Goal: Task Accomplishment & Management: Manage account settings

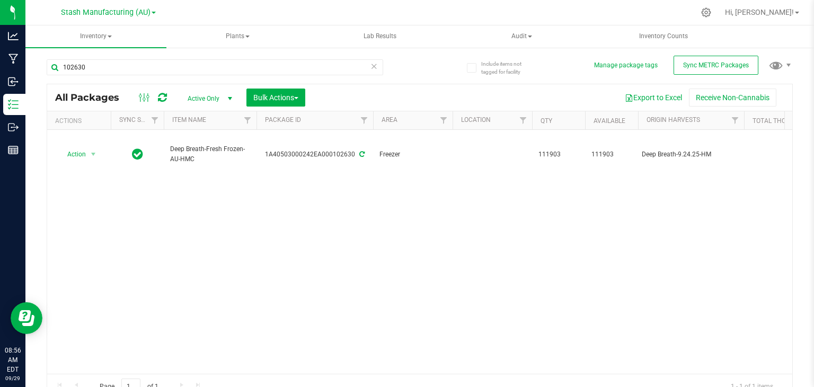
type input "102630"
click at [373, 64] on icon at bounding box center [374, 65] width 7 height 13
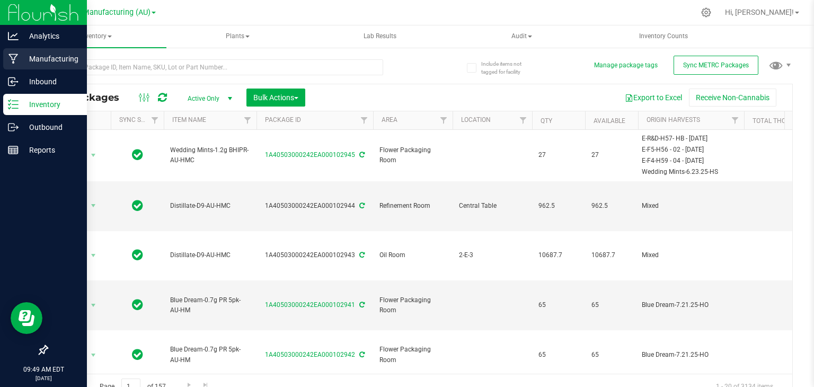
click at [14, 53] on div "Manufacturing" at bounding box center [45, 58] width 84 height 21
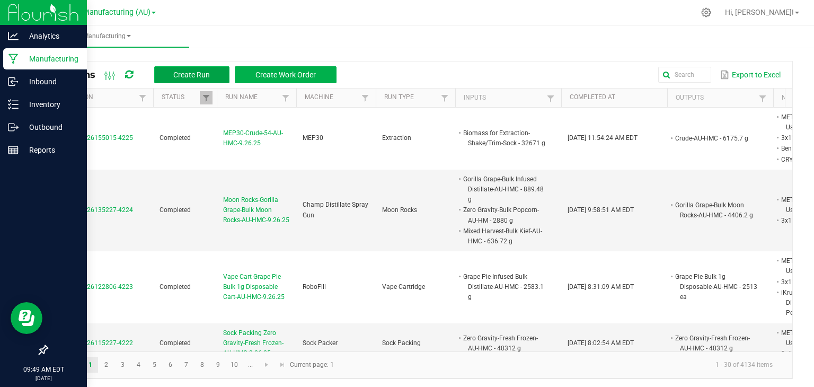
click at [180, 72] on span "Create Run" at bounding box center [191, 75] width 37 height 8
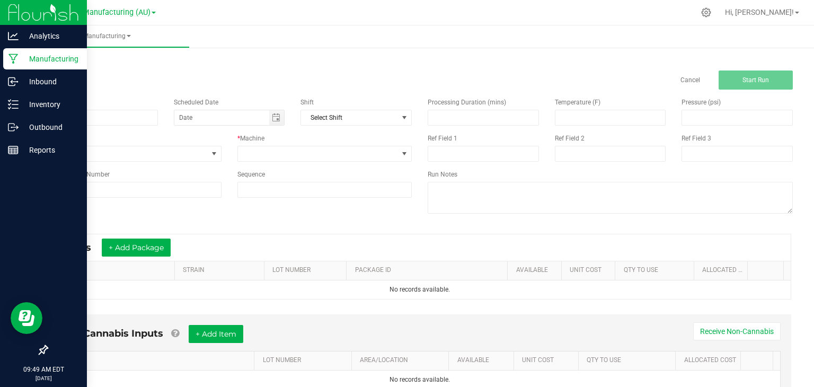
click at [100, 106] on div "Name" at bounding box center [102, 103] width 111 height 10
click at [93, 118] on input at bounding box center [102, 118] width 111 height 16
type input "S"
click at [681, 74] on div "Cancel Start Run" at bounding box center [737, 80] width 112 height 19
click at [681, 77] on link "Cancel" at bounding box center [691, 80] width 20 height 9
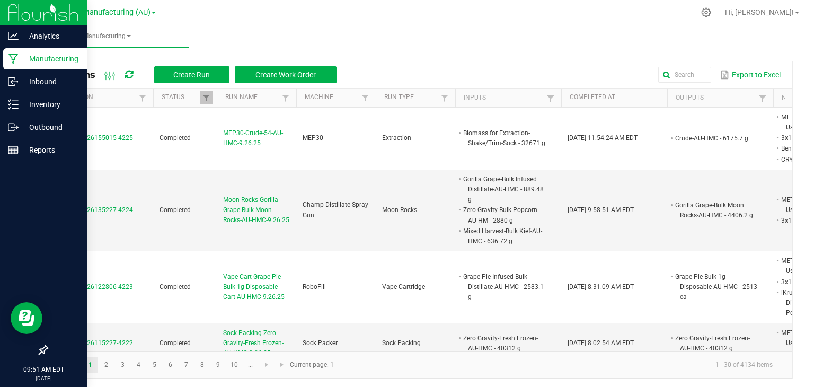
click at [727, 50] on div "All Runs Create Run Create Work Order Export to Excel Extraction Status Run Nam…" at bounding box center [419, 217] width 789 height 345
click at [517, 47] on ul "Manufacturing" at bounding box center [432, 36] width 814 height 23
click at [731, 37] on ul "Manufacturing" at bounding box center [432, 36] width 814 height 23
click at [34, 100] on p "Inventory" at bounding box center [51, 104] width 64 height 13
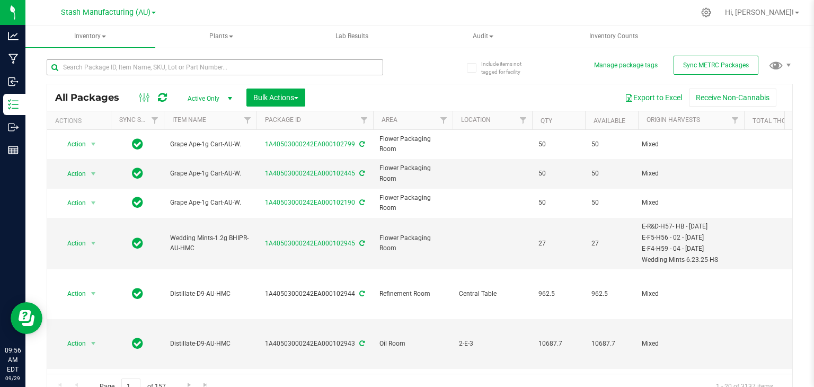
type input "[DATE]"
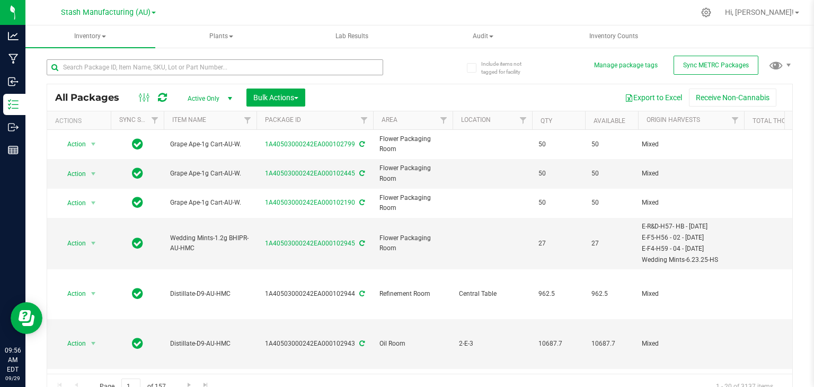
type input "[DATE]"
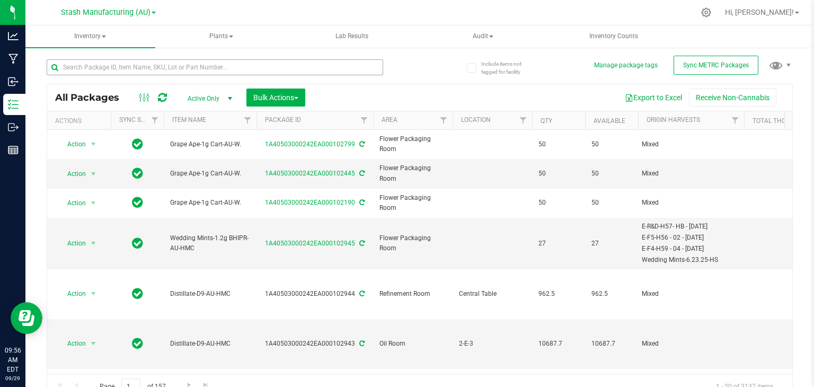
type input "[DATE]"
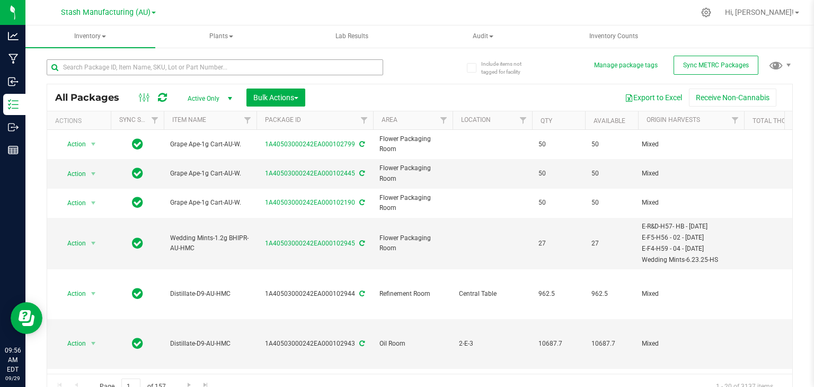
type input "[DATE]"
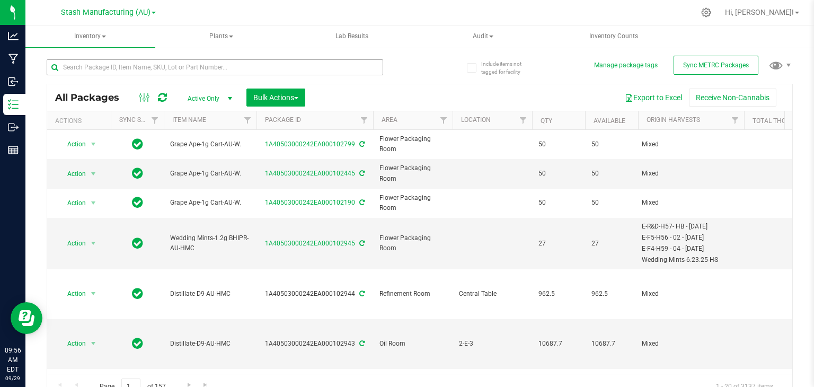
type input "[DATE]"
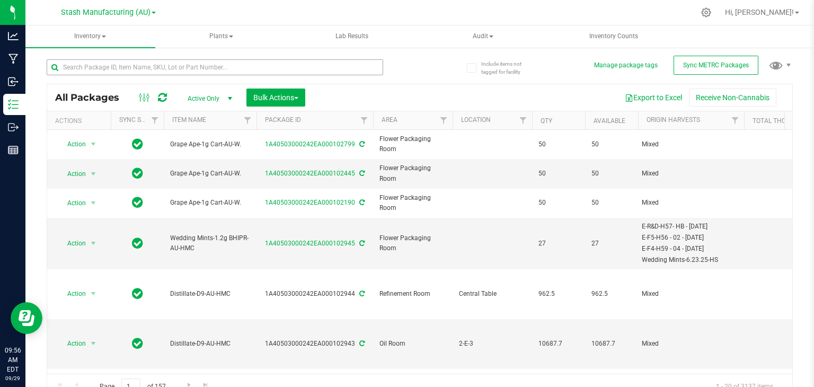
type input "[DATE]"
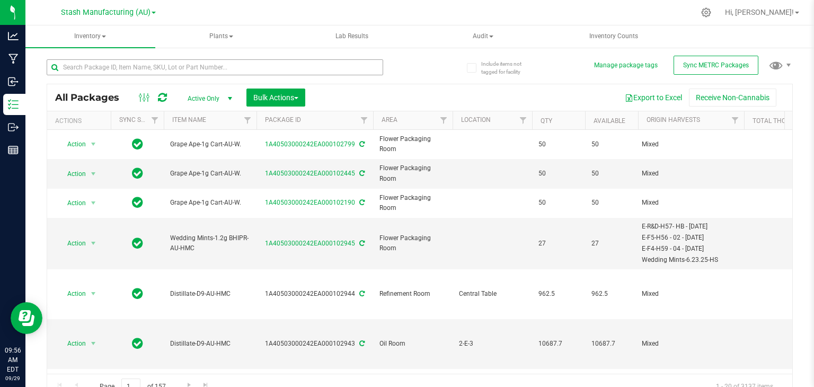
type input "[DATE]"
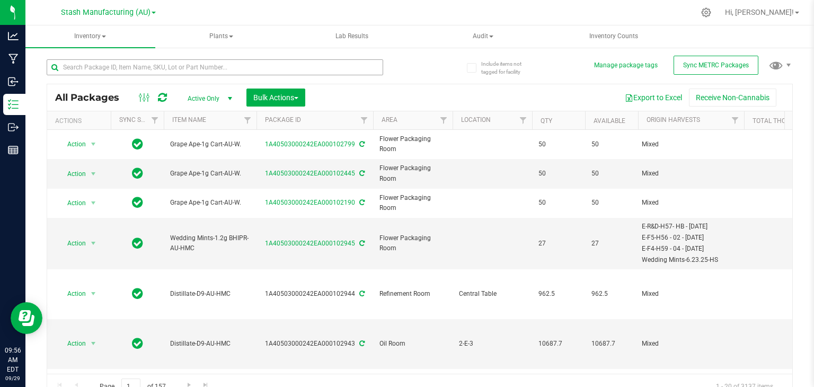
type input "[DATE]"
click at [122, 62] on input "text" at bounding box center [215, 67] width 337 height 16
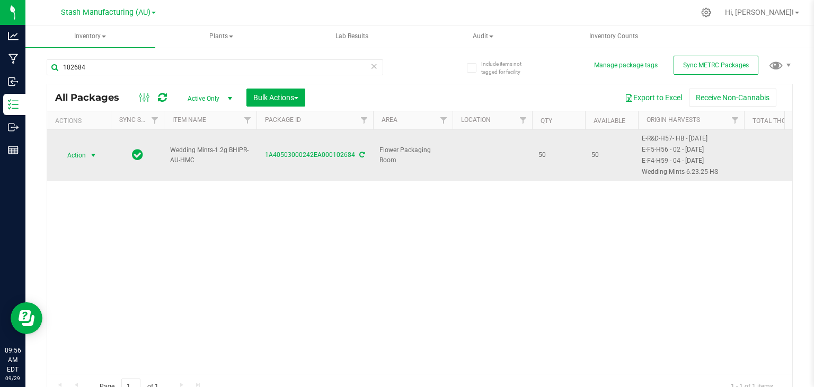
click at [93, 153] on span "select" at bounding box center [93, 155] width 8 height 8
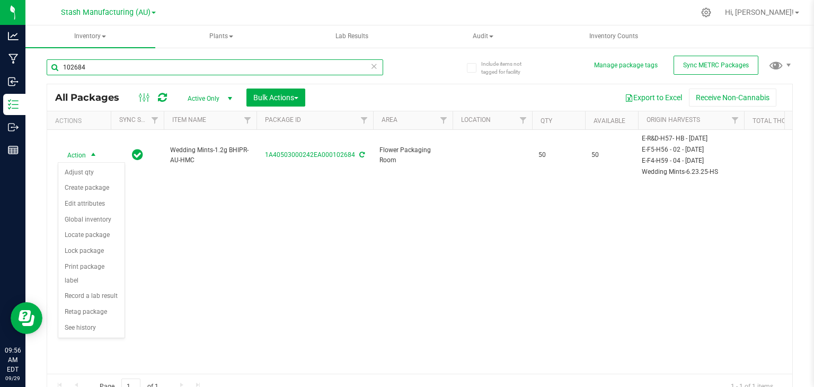
click at [128, 64] on input "102684" at bounding box center [215, 67] width 337 height 16
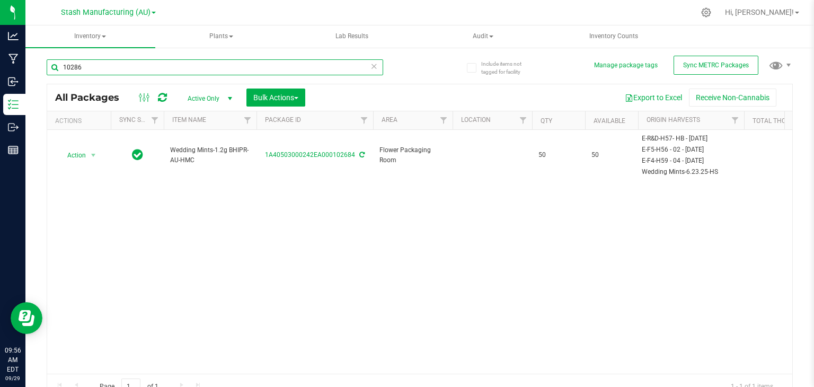
type input "102864"
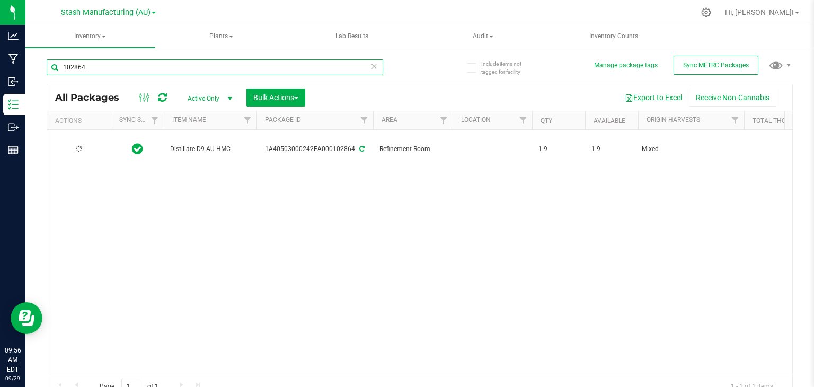
type input "[DATE]"
type input "102864"
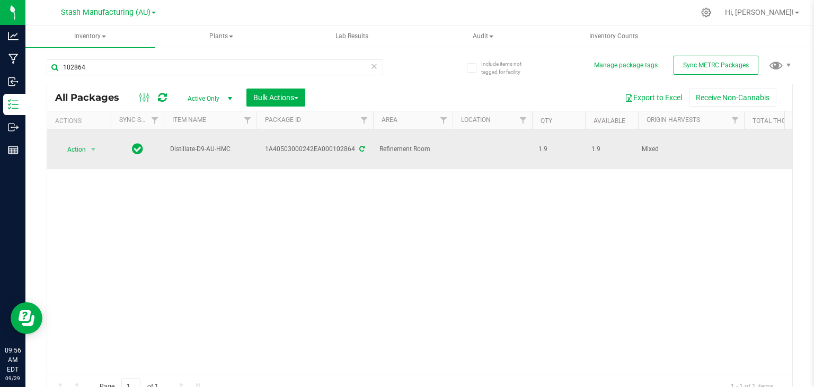
click at [90, 155] on td "Action Action Adjust qty Create package Edit attributes Global inventory Locate…" at bounding box center [79, 149] width 64 height 39
click at [89, 145] on span "select" at bounding box center [93, 149] width 8 height 8
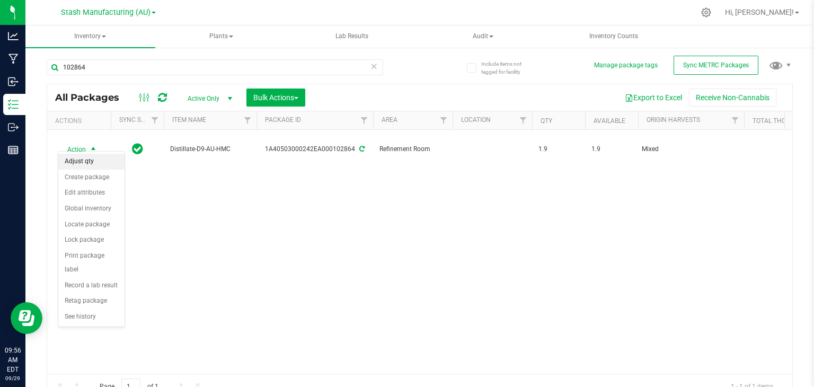
click at [84, 164] on li "Adjust qty" at bounding box center [91, 162] width 66 height 16
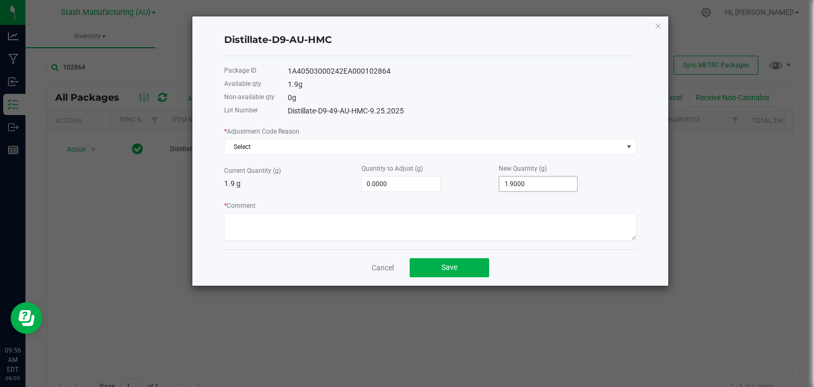
type input "1.9"
click at [573, 183] on input "1.9" at bounding box center [538, 184] width 78 height 15
type input "-1.9000"
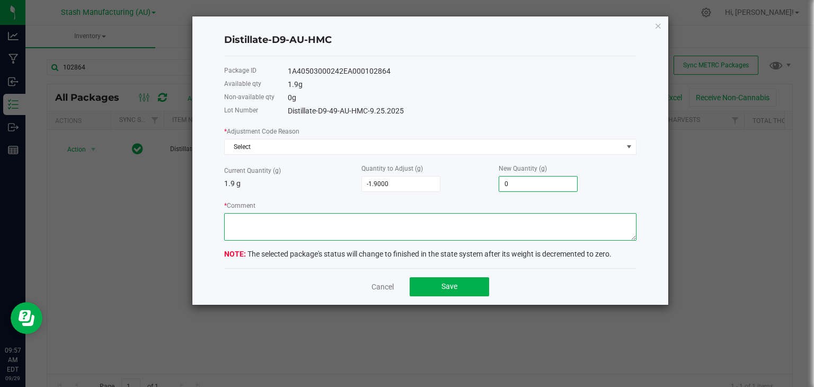
type input "0.0000"
click at [392, 221] on textarea "* Comment" at bounding box center [430, 227] width 413 height 28
type textarea "Transfer loss waste."
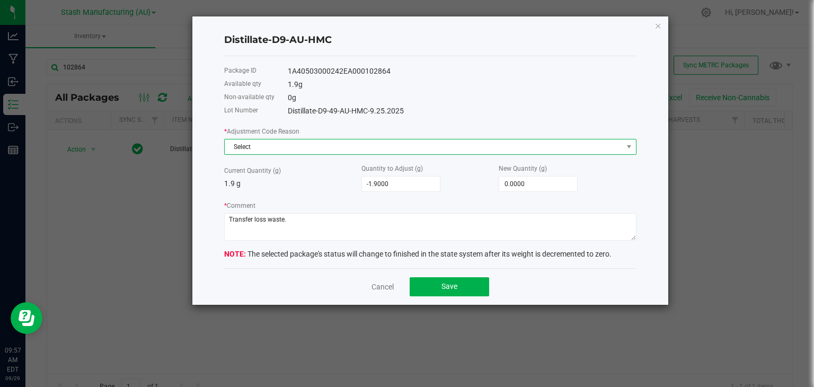
click at [346, 147] on span "Select" at bounding box center [424, 146] width 398 height 15
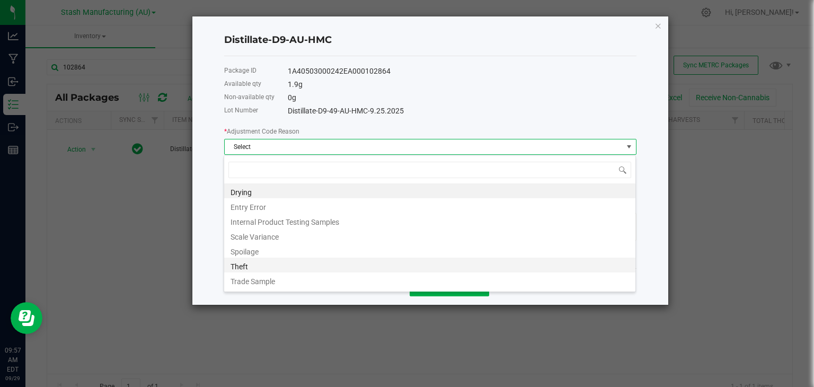
scroll to position [13, 0]
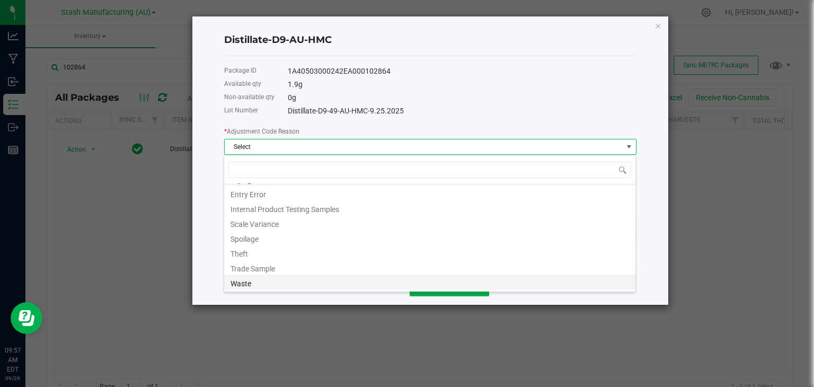
click at [258, 278] on li "Waste" at bounding box center [429, 282] width 411 height 15
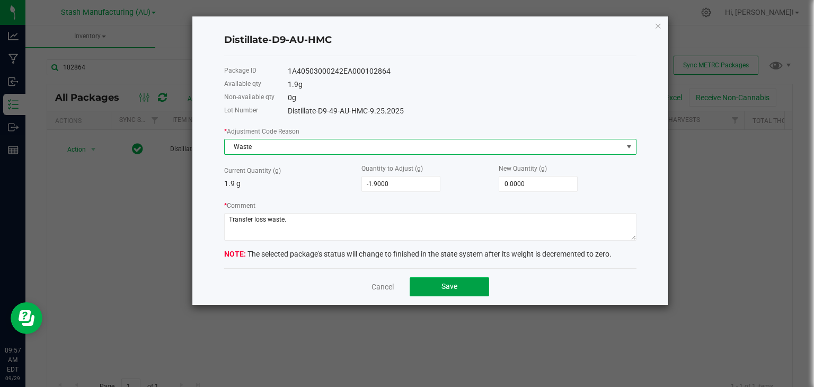
click at [443, 285] on span "Save" at bounding box center [450, 286] width 16 height 8
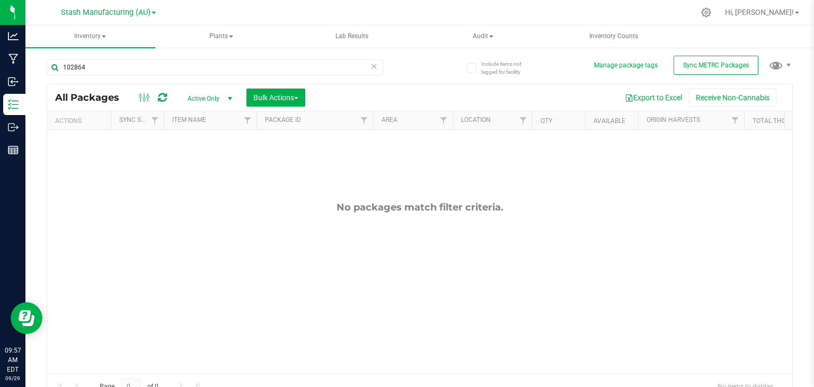
click at [371, 64] on icon at bounding box center [374, 65] width 7 height 13
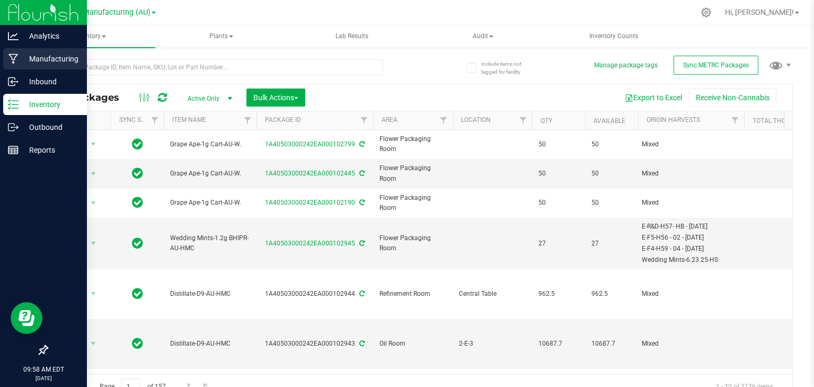
click at [14, 58] on icon at bounding box center [13, 59] width 10 height 10
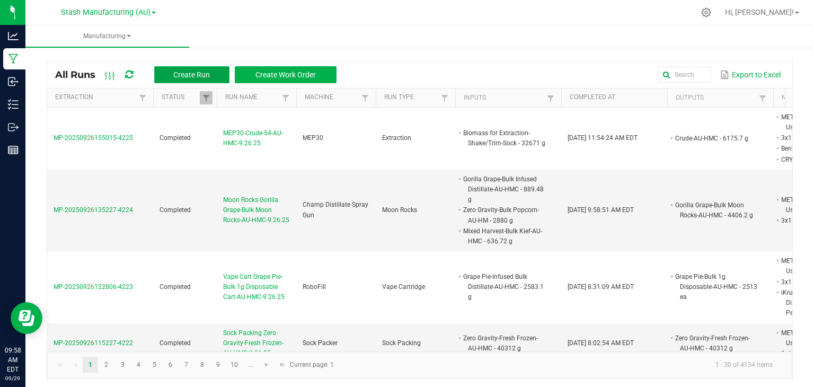
click at [182, 71] on span "Create Run" at bounding box center [191, 75] width 37 height 8
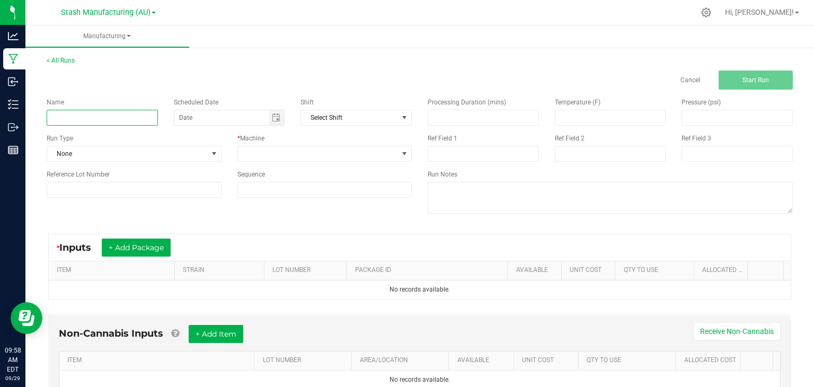
click at [108, 116] on input at bounding box center [102, 118] width 111 height 16
click at [272, 120] on span "Toggle calendar" at bounding box center [276, 117] width 8 height 8
type input "Decarboxylation-50-AU-HMC-9.29.25"
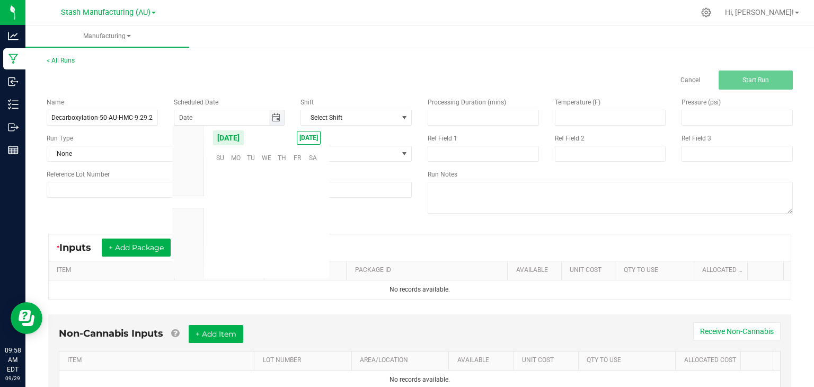
scroll to position [171985, 0]
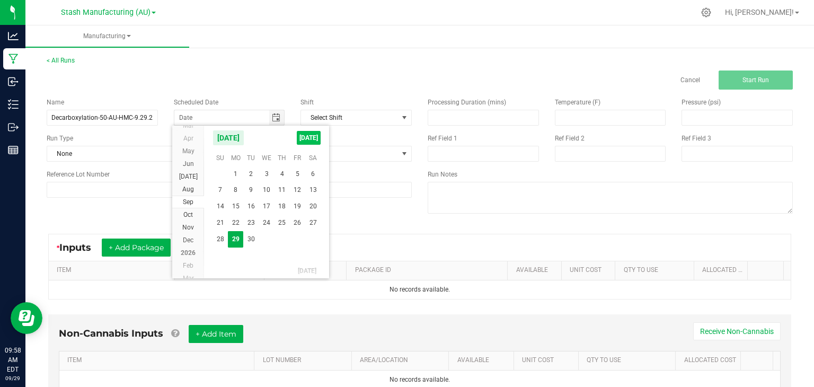
click at [314, 135] on span "[DATE]" at bounding box center [309, 138] width 24 height 14
type input "[DATE]"
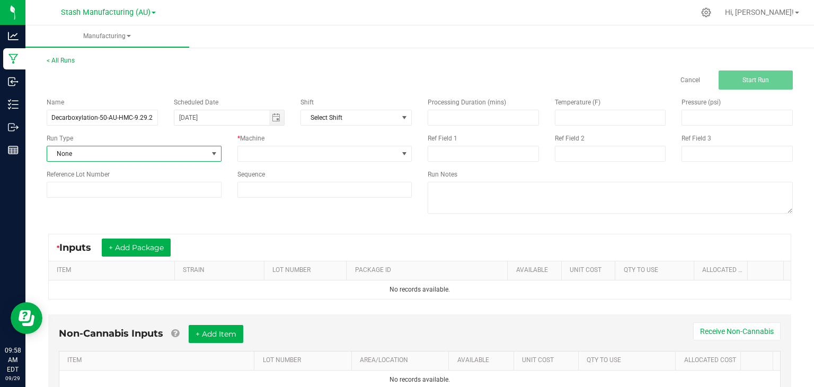
click at [207, 148] on span at bounding box center [213, 153] width 13 height 15
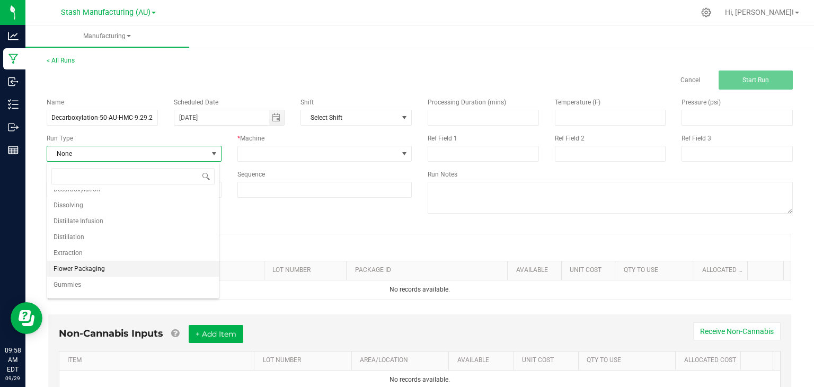
scroll to position [55, 0]
click at [91, 190] on span "Decarboxylation" at bounding box center [77, 190] width 47 height 11
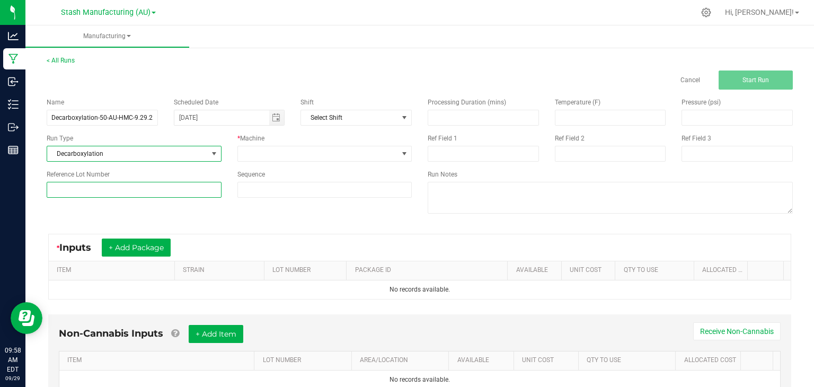
click at [107, 189] on input at bounding box center [134, 190] width 175 height 16
type input "50"
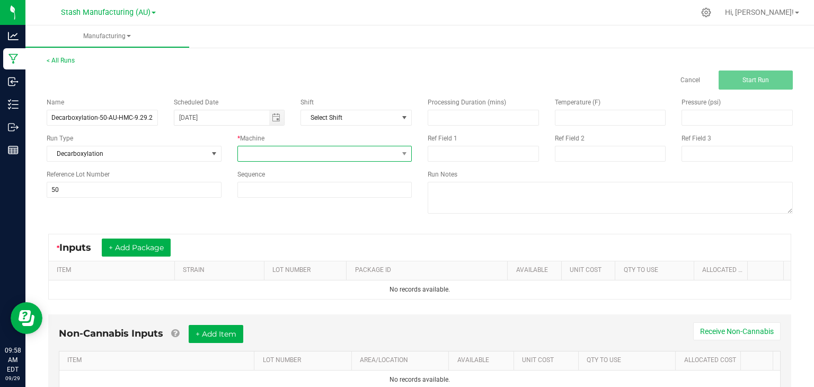
click at [295, 157] on span at bounding box center [318, 153] width 161 height 15
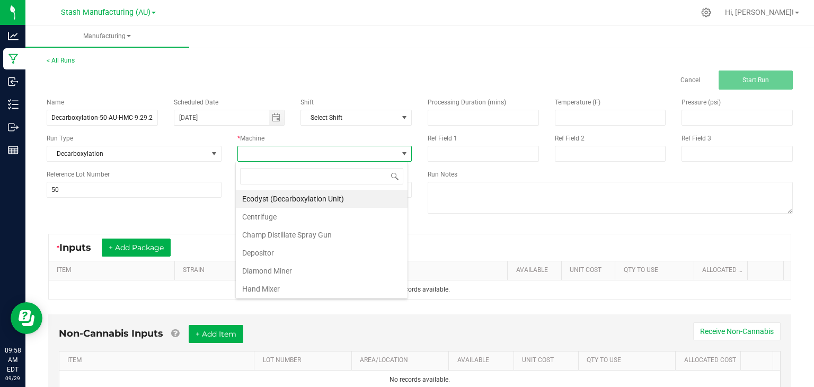
scroll to position [15, 172]
click at [283, 197] on li "Ecodyst (Decarboxylation Unit)" at bounding box center [322, 199] width 172 height 18
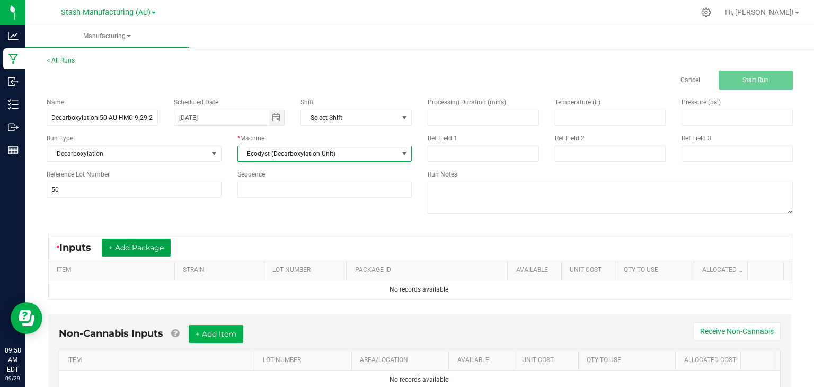
click at [155, 242] on button "+ Add Package" at bounding box center [136, 248] width 69 height 18
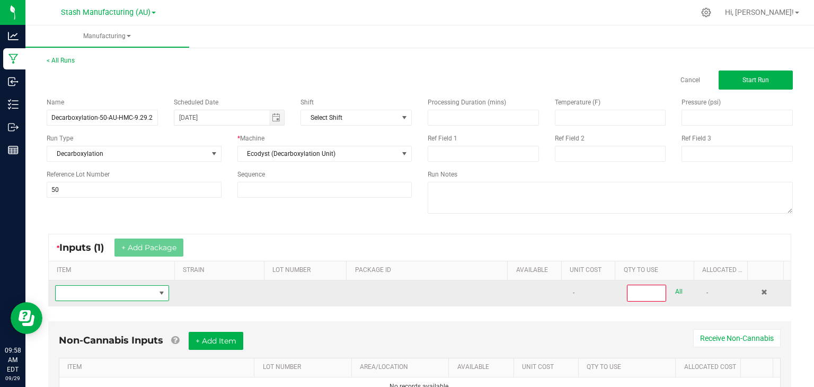
click at [128, 291] on span "NO DATA FOUND" at bounding box center [106, 293] width 100 height 15
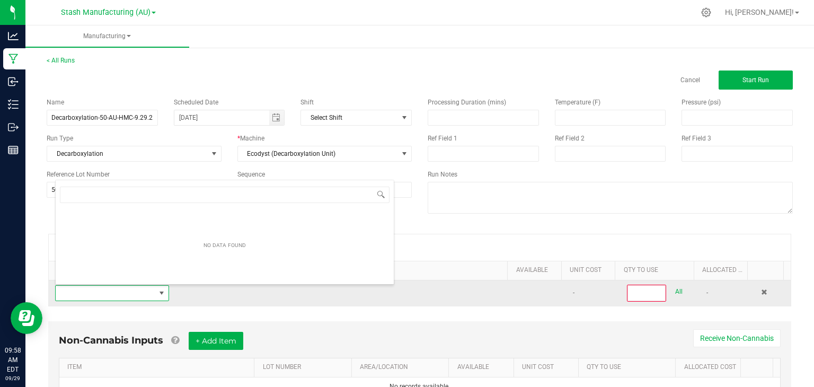
scroll to position [15, 110]
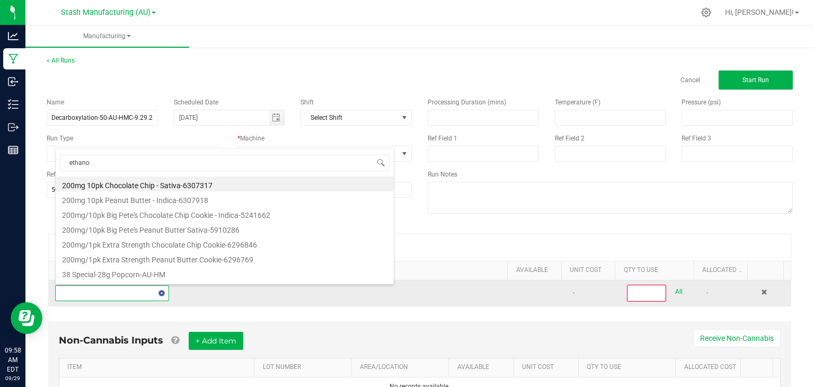
type input "[MEDICAL_DATA]"
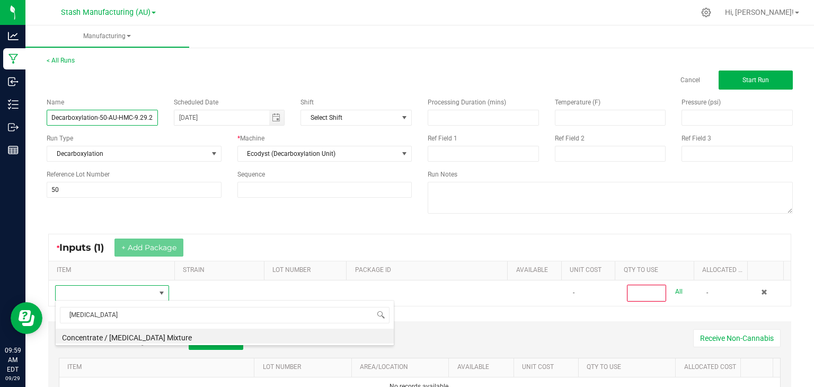
click at [50, 119] on input "Decarboxylation-50-AU-HMC-9.29.25" at bounding box center [102, 118] width 111 height 16
type input "Rotary Evaporation-50-AU-HMC-9.29.25"
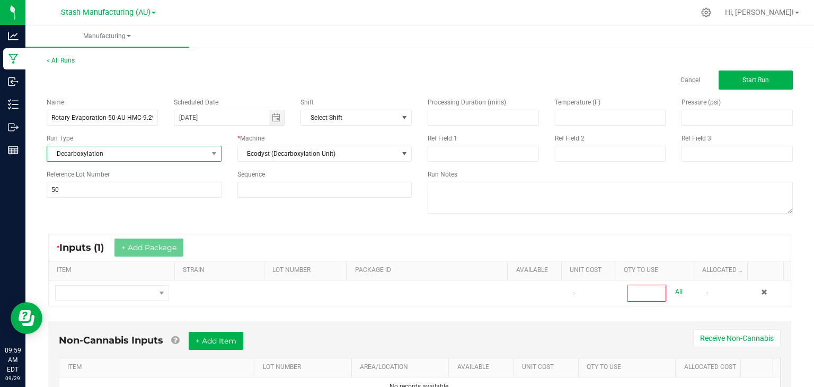
click at [158, 155] on span "Decarboxylation" at bounding box center [127, 153] width 161 height 15
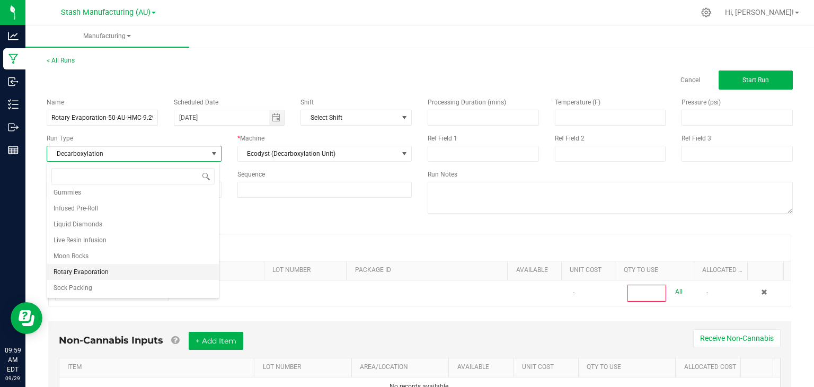
scroll to position [180, 0]
click at [84, 239] on span "Rotary Evaporation" at bounding box center [81, 240] width 55 height 11
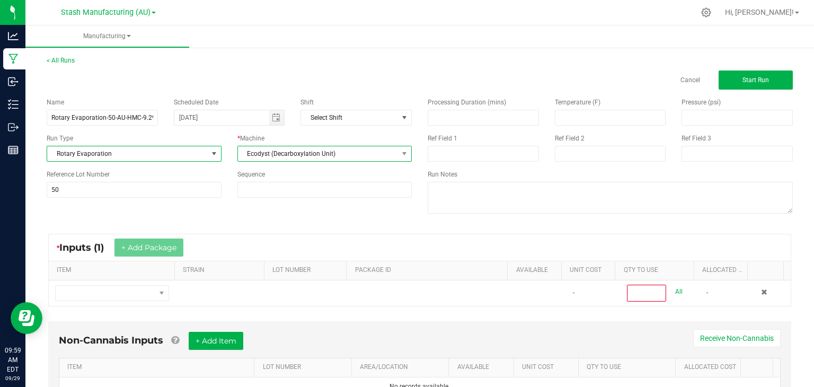
click at [350, 154] on span "Ecodyst (Decarboxylation Unit)" at bounding box center [318, 153] width 161 height 15
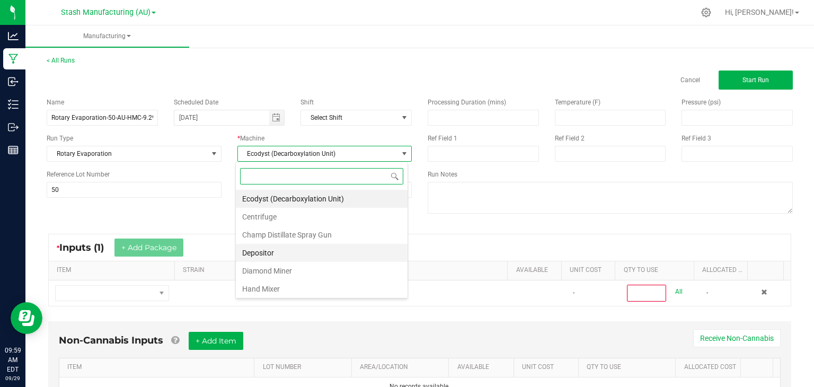
scroll to position [197, 0]
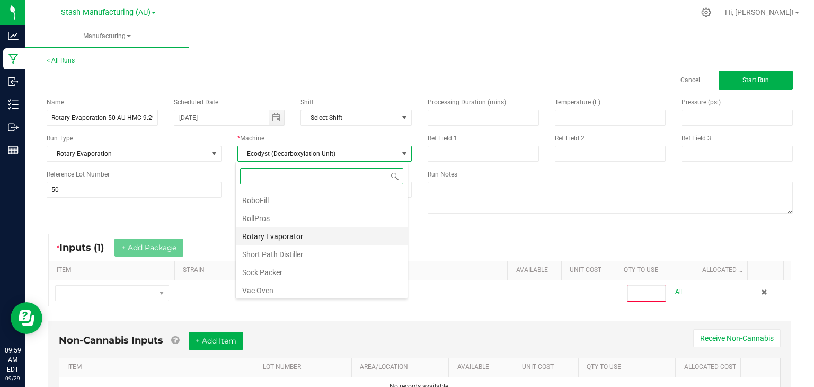
click at [276, 229] on li "Rotary Evaporator" at bounding box center [322, 236] width 172 height 18
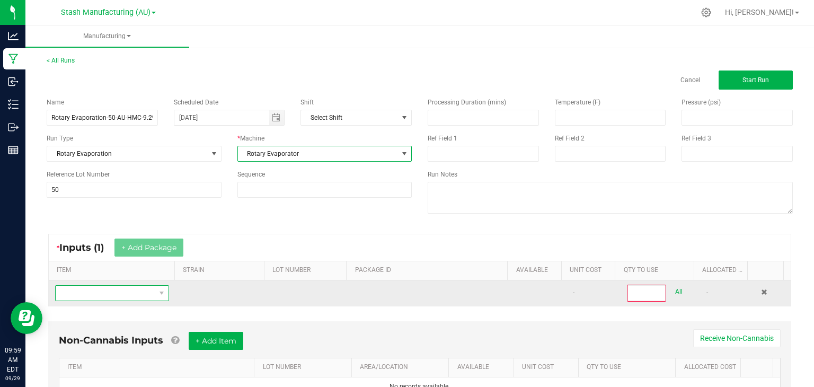
click at [118, 286] on span "NO DATA FOUND" at bounding box center [106, 293] width 100 height 15
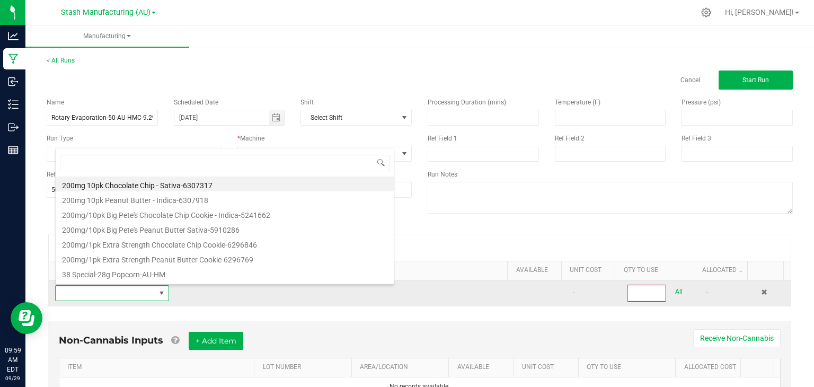
scroll to position [0, 0]
type input "[PERSON_NAME]"
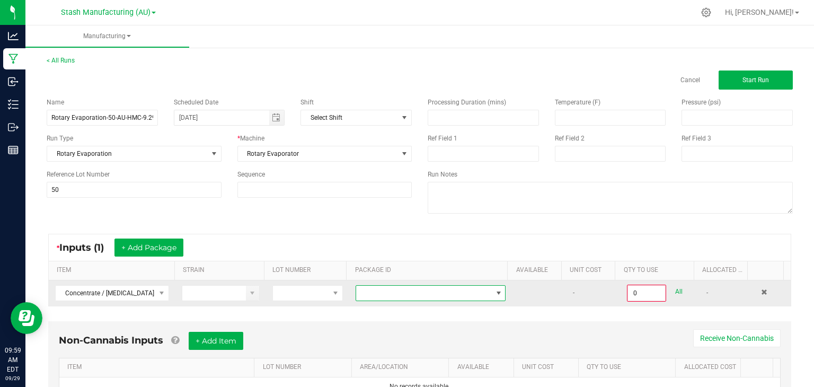
click at [433, 289] on span at bounding box center [424, 293] width 136 height 15
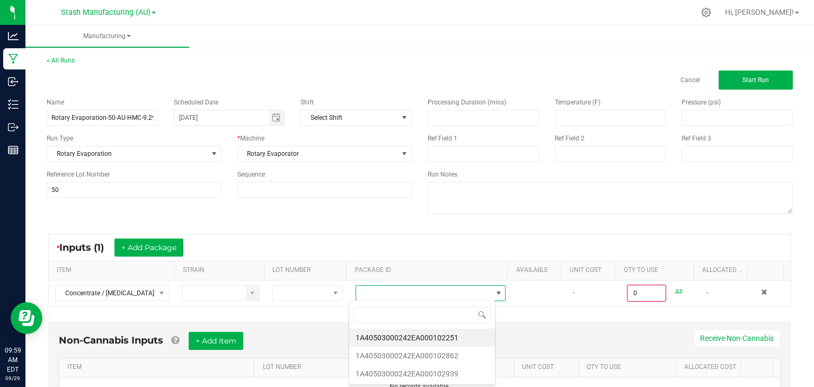
scroll to position [15, 146]
click at [445, 335] on li "1A40503000242EA000102251" at bounding box center [422, 338] width 146 height 18
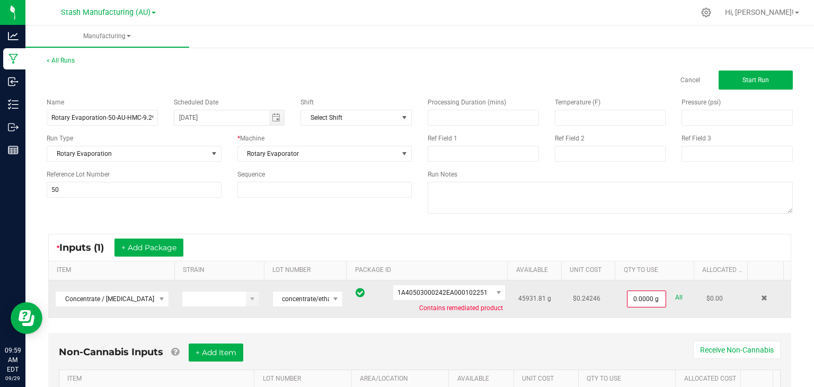
click at [666, 297] on div "All" at bounding box center [674, 298] width 17 height 14
click at [675, 295] on link "All" at bounding box center [678, 298] width 7 height 14
type input "45931.8100 g"
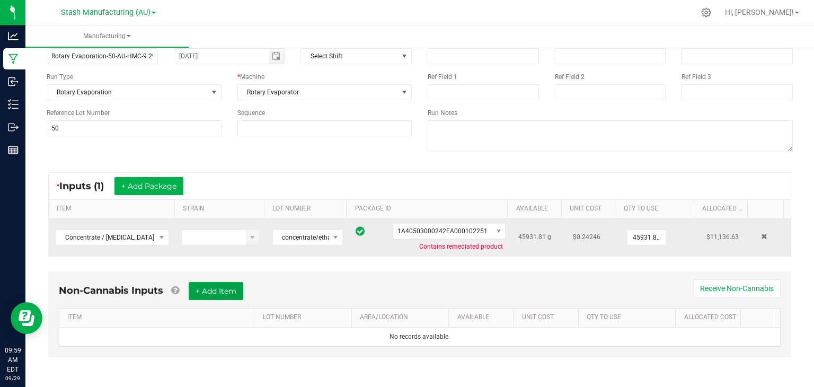
click at [216, 294] on button "+ Add Item" at bounding box center [216, 291] width 55 height 18
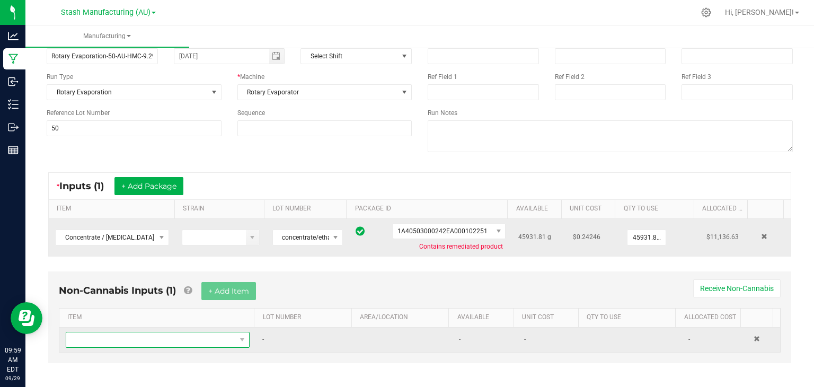
click at [138, 337] on span "NO DATA FOUND" at bounding box center [151, 339] width 170 height 15
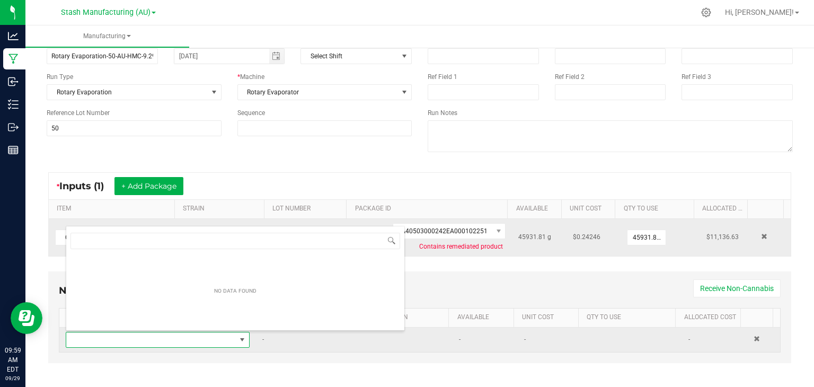
scroll to position [15, 177]
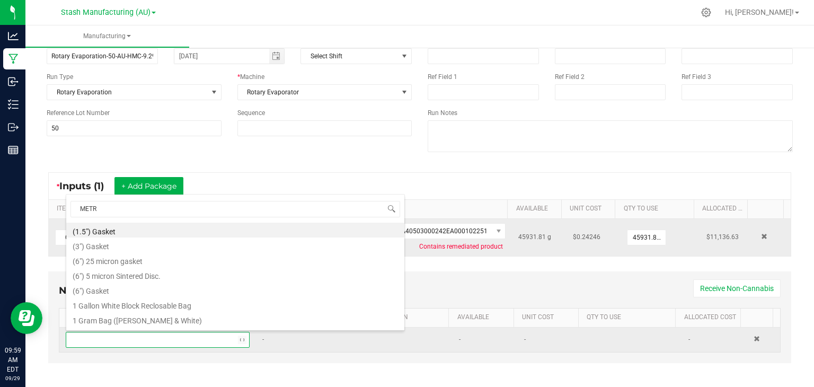
type input "METRC"
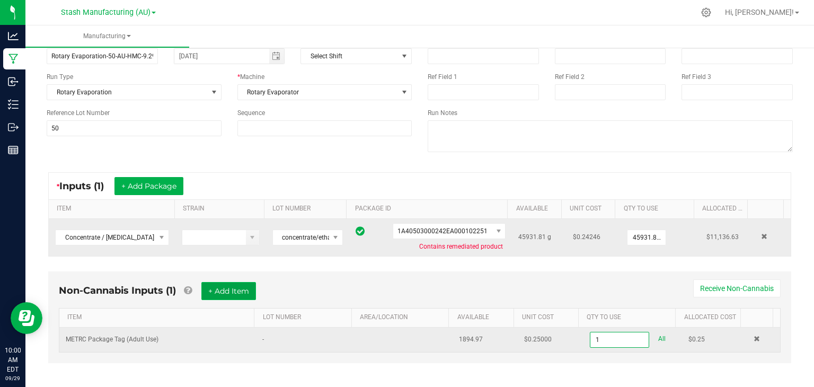
type input "1 ea"
click at [231, 295] on button "+ Add Item" at bounding box center [228, 291] width 55 height 18
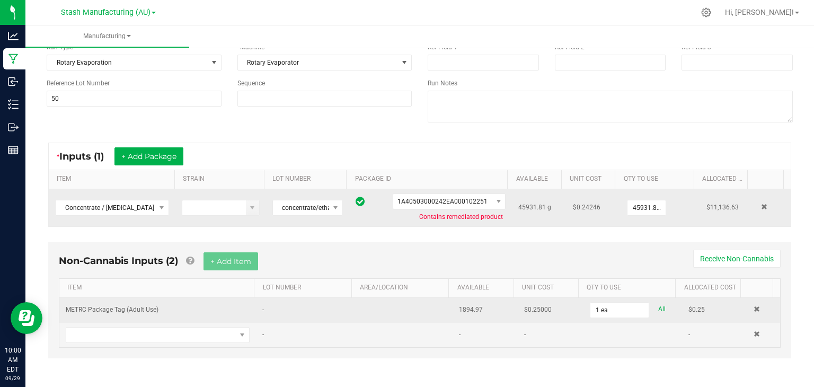
scroll to position [0, 0]
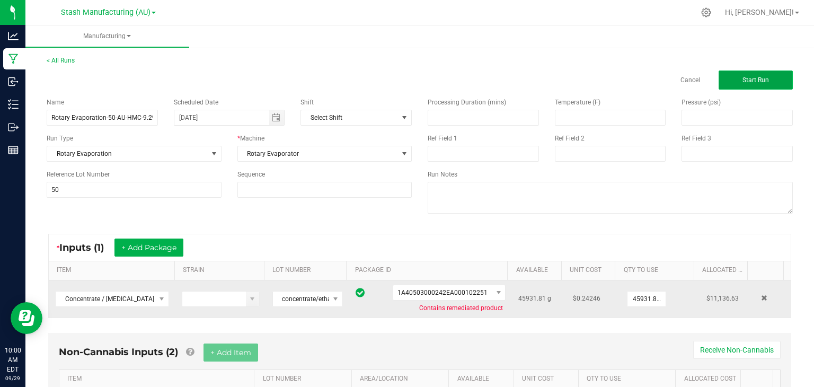
click at [749, 77] on span "Start Run" at bounding box center [756, 79] width 27 height 7
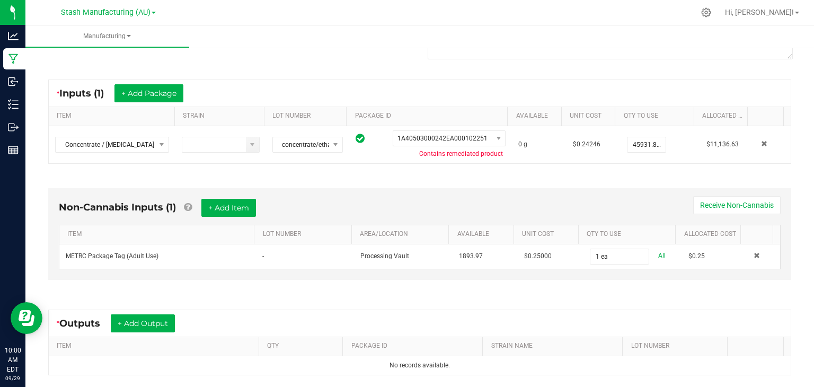
scroll to position [195, 0]
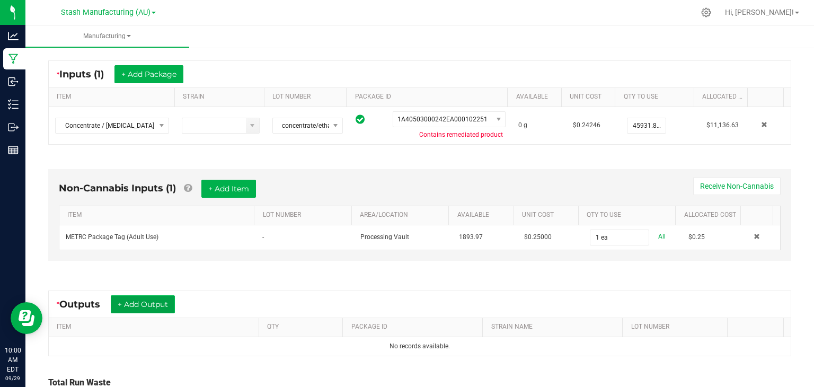
click at [153, 299] on button "+ Add Output" at bounding box center [143, 304] width 64 height 18
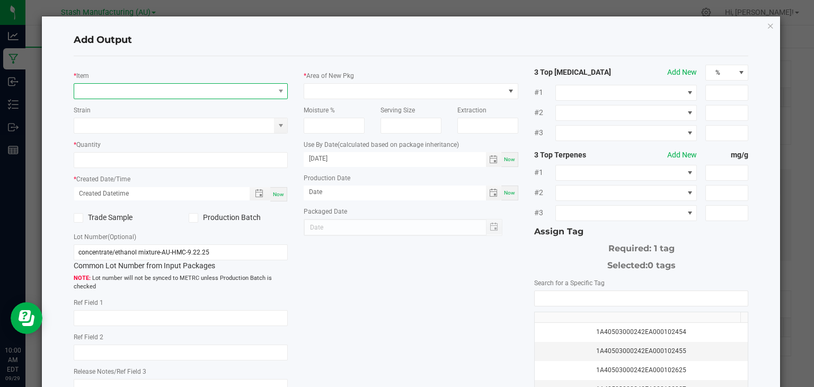
click at [170, 86] on span "NO DATA FOUND" at bounding box center [174, 91] width 200 height 15
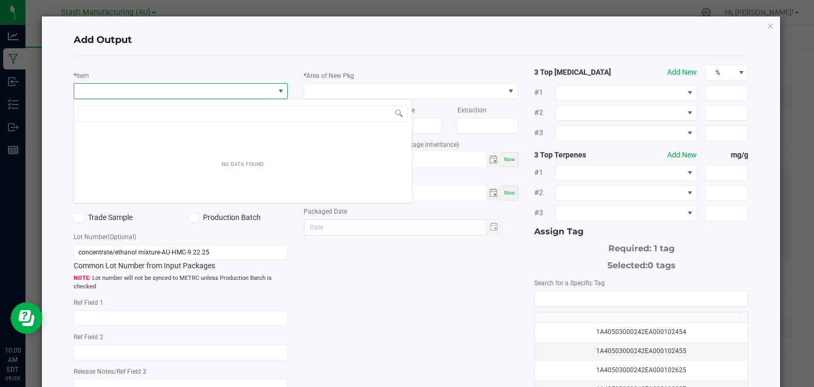
scroll to position [15, 212]
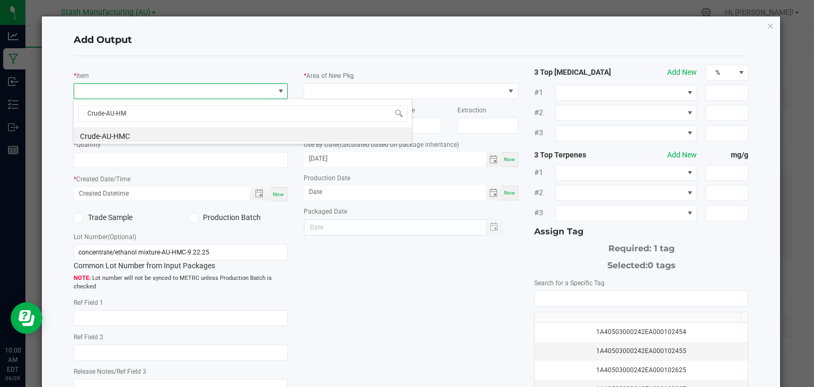
type input "Crude-AU-HMC"
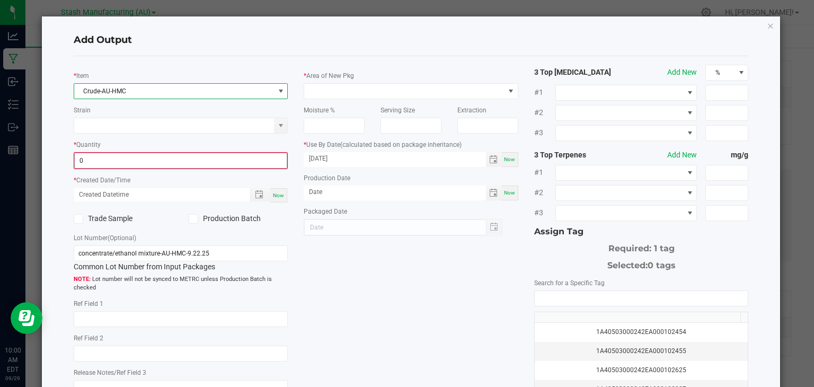
click at [135, 162] on input "0" at bounding box center [181, 160] width 213 height 15
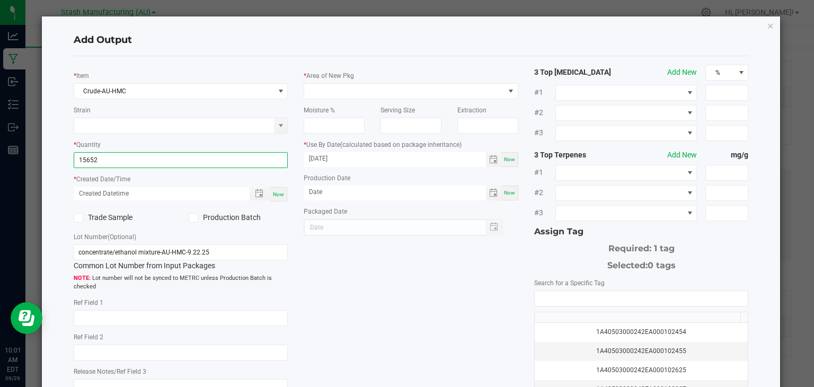
type input "15652.0000 g"
click at [281, 198] on div "Now" at bounding box center [278, 194] width 17 height 14
type input "[DATE] 10:01 AM"
type input "[DATE]"
click at [192, 218] on icon at bounding box center [193, 218] width 7 height 0
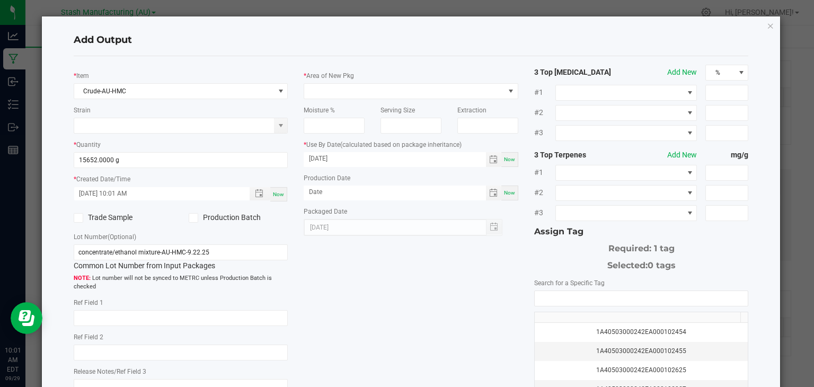
click at [0, 0] on input "Production Batch" at bounding box center [0, 0] width 0 height 0
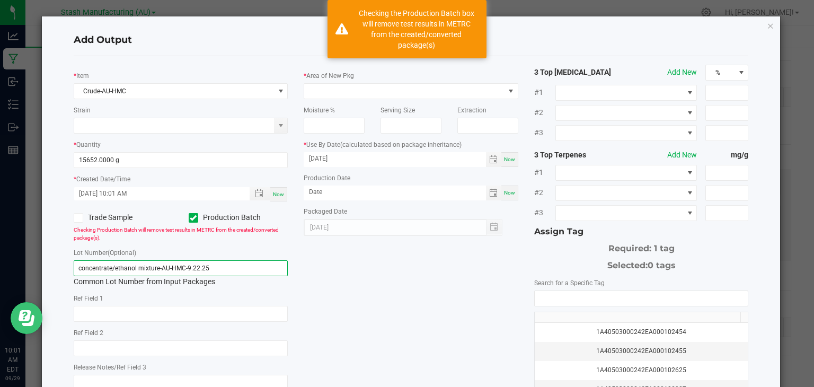
drag, startPoint x: 235, startPoint y: 573, endPoint x: 14, endPoint y: 320, distance: 336.3
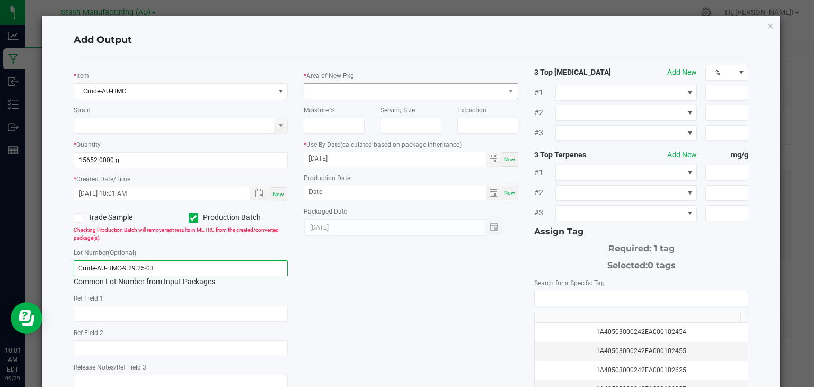
type input "Crude-AU-HMC-9.29.25-03"
click at [422, 91] on span at bounding box center [404, 91] width 200 height 15
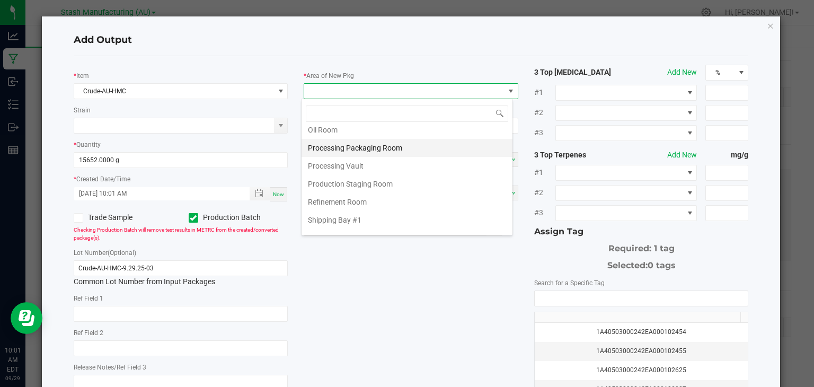
scroll to position [179, 0]
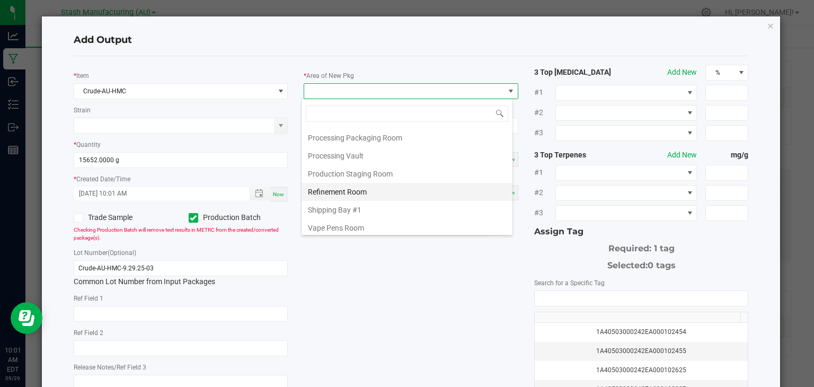
click at [357, 189] on li "Refinement Room" at bounding box center [407, 192] width 211 height 18
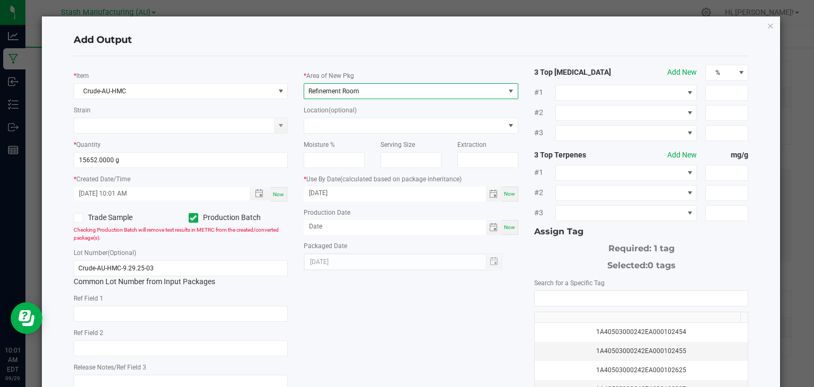
click at [506, 232] on div "Now" at bounding box center [510, 227] width 17 height 15
type input "[DATE]"
click at [559, 297] on input "NO DATA FOUND" at bounding box center [642, 298] width 214 height 15
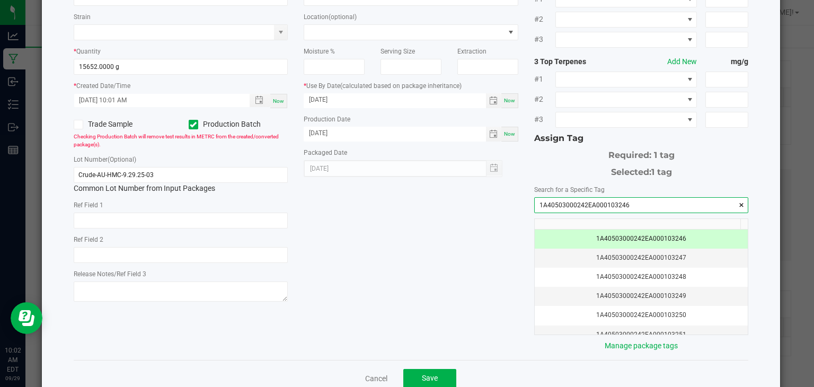
scroll to position [117, 0]
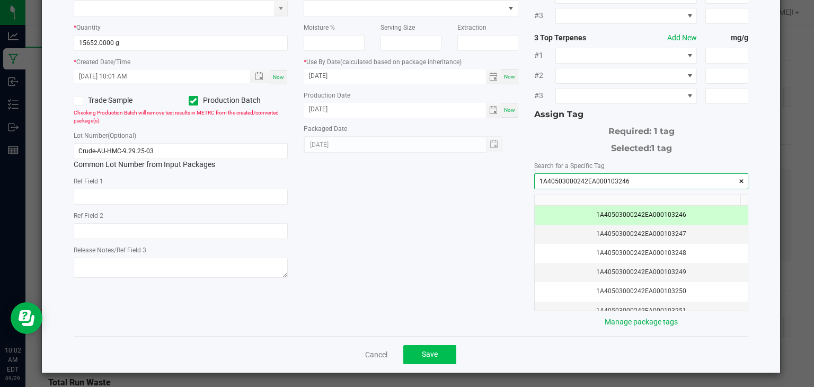
type input "1A40503000242EA000103246"
click at [427, 350] on span "Save" at bounding box center [430, 354] width 16 height 8
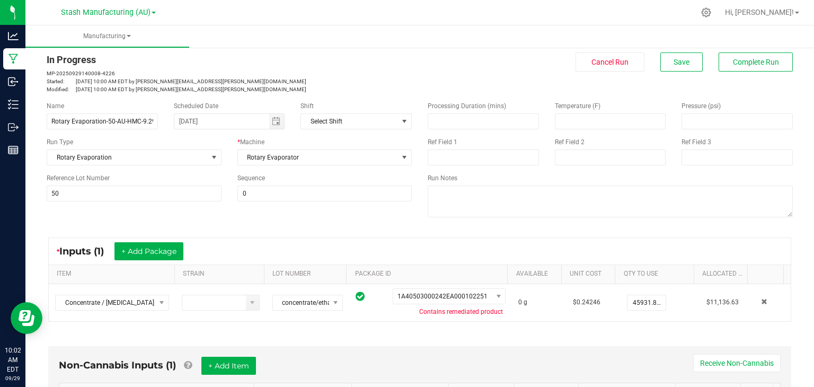
scroll to position [0, 0]
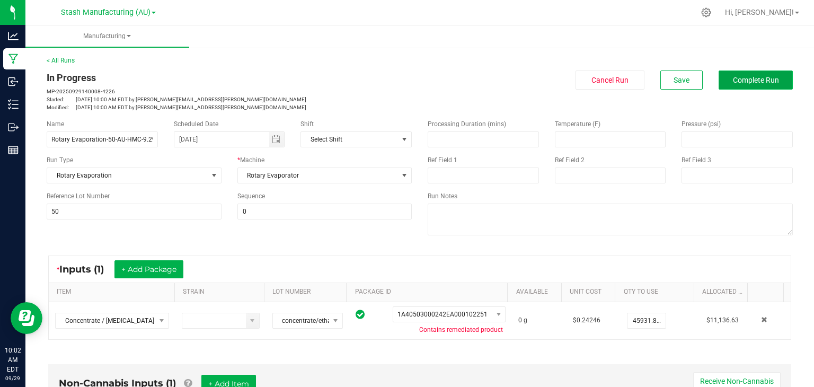
click at [747, 81] on span "Complete Run" at bounding box center [756, 80] width 46 height 8
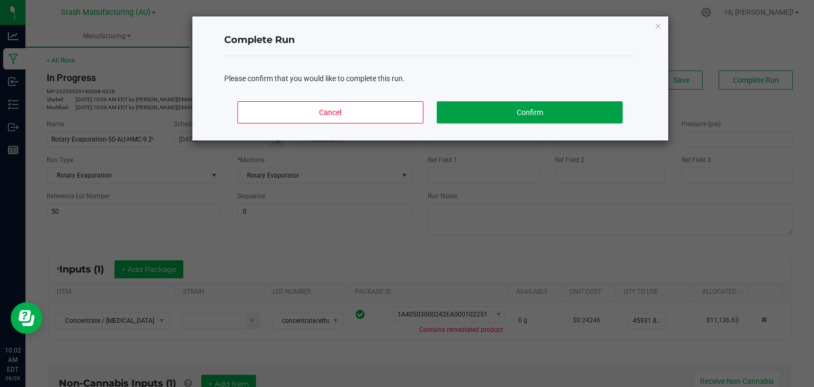
click at [563, 110] on button "Confirm" at bounding box center [530, 112] width 186 height 22
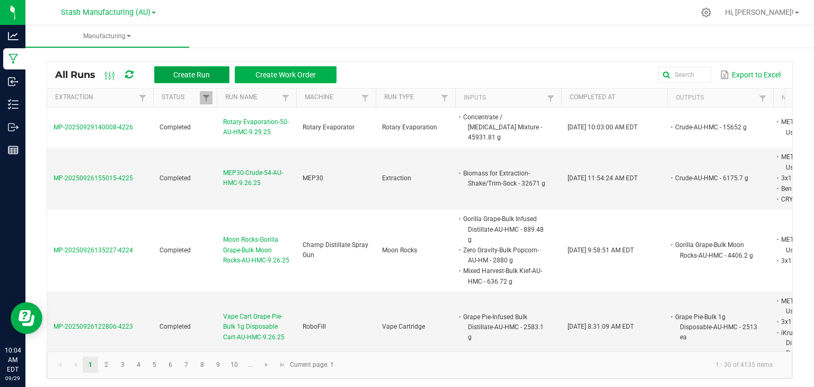
click at [197, 71] on span "Create Run" at bounding box center [191, 75] width 37 height 8
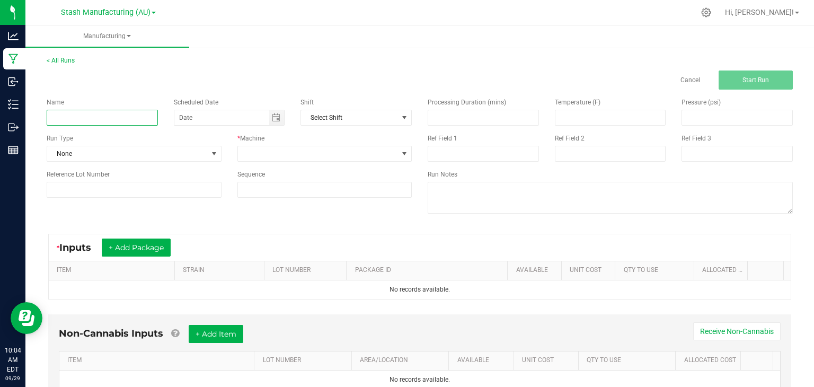
click at [109, 119] on input at bounding box center [102, 118] width 111 height 16
click at [281, 113] on span "Toggle calendar" at bounding box center [276, 117] width 15 height 15
type input "Decarboxylation-50-AU-HMC-9.29.25"
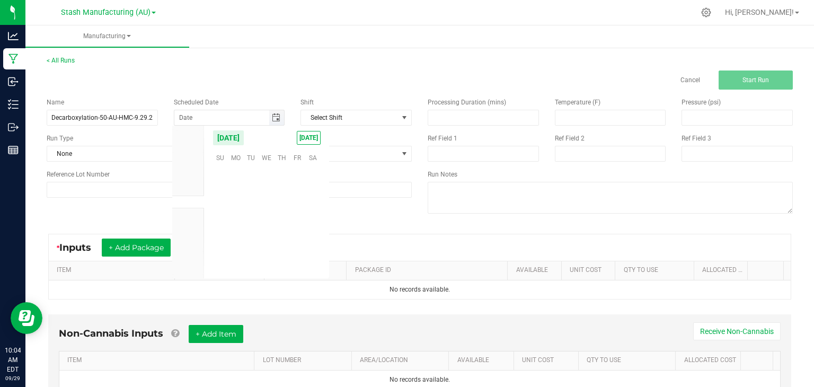
scroll to position [171985, 0]
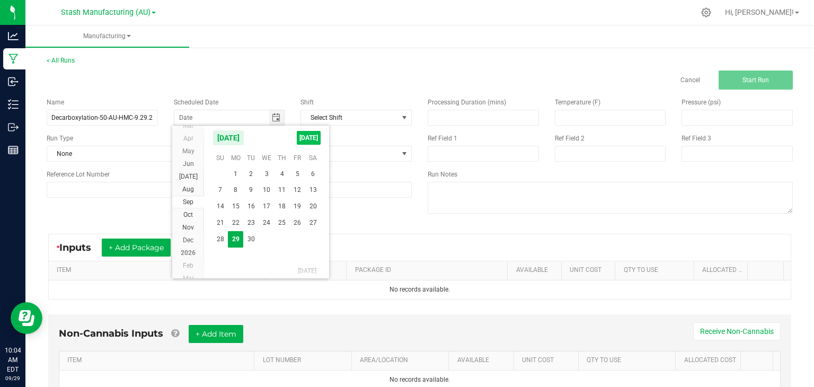
click at [312, 136] on span "[DATE]" at bounding box center [309, 138] width 24 height 14
type input "[DATE]"
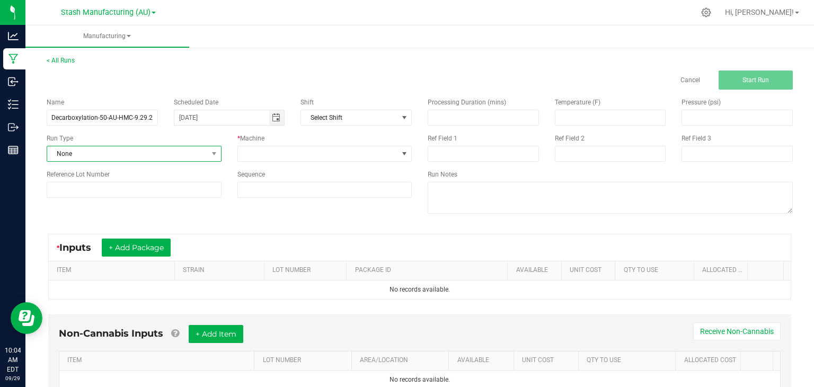
click at [178, 156] on span "None" at bounding box center [127, 153] width 161 height 15
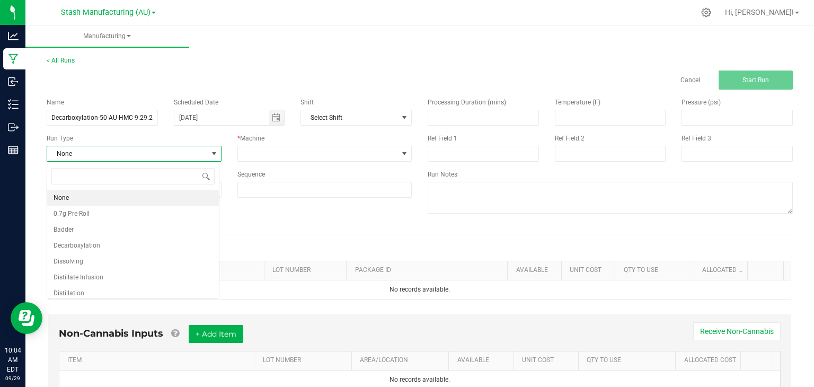
scroll to position [15, 172]
click at [96, 244] on span "Decarboxylation" at bounding box center [77, 245] width 47 height 11
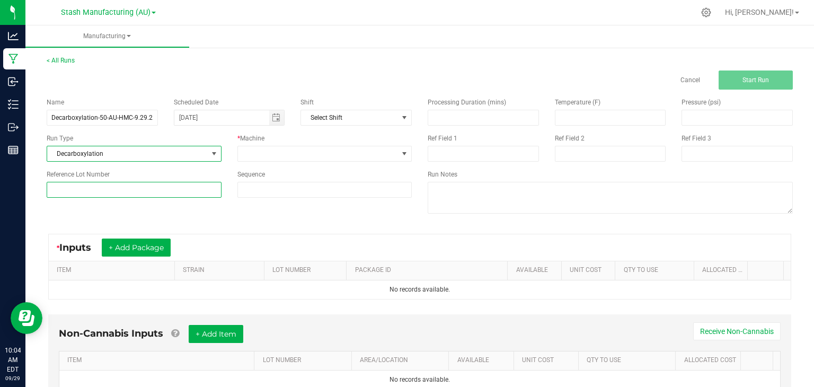
click at [160, 191] on input at bounding box center [134, 190] width 175 height 16
type input "50"
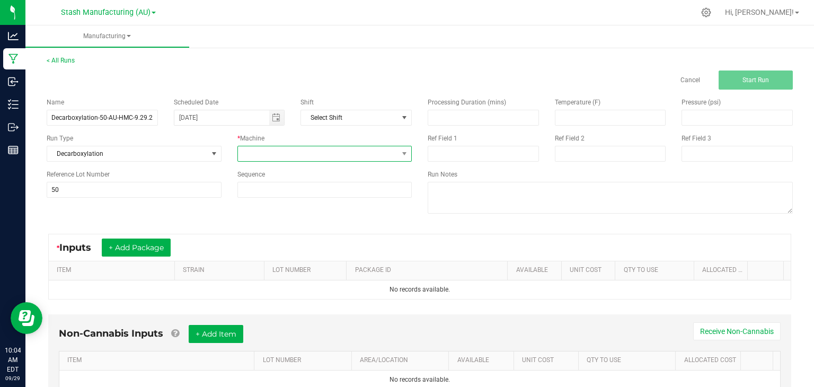
click at [270, 157] on span at bounding box center [318, 153] width 161 height 15
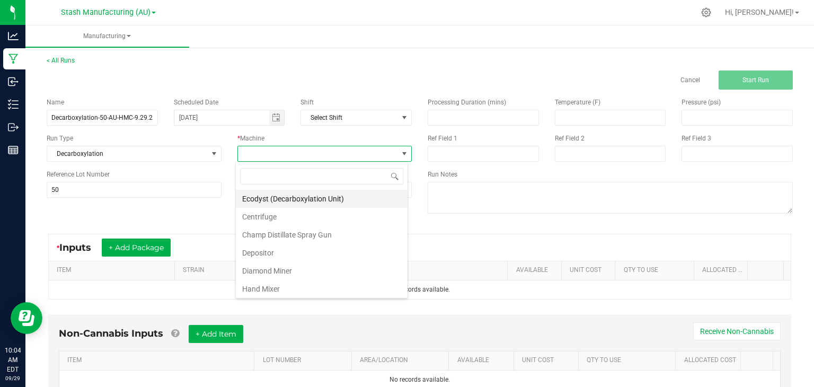
click at [278, 198] on li "Ecodyst (Decarboxylation Unit)" at bounding box center [322, 199] width 172 height 18
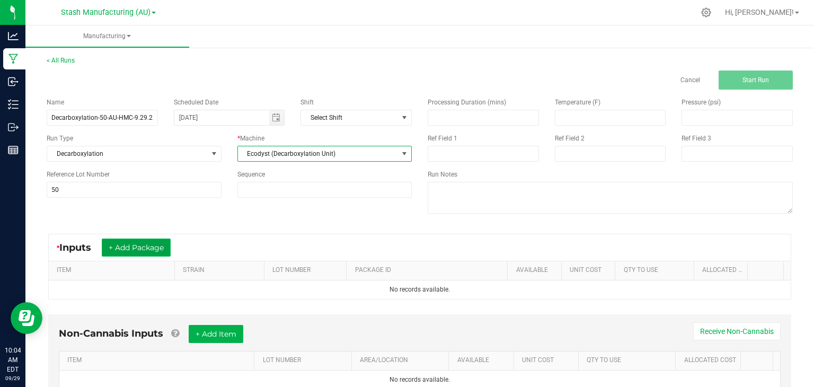
click at [155, 247] on button "+ Add Package" at bounding box center [136, 248] width 69 height 18
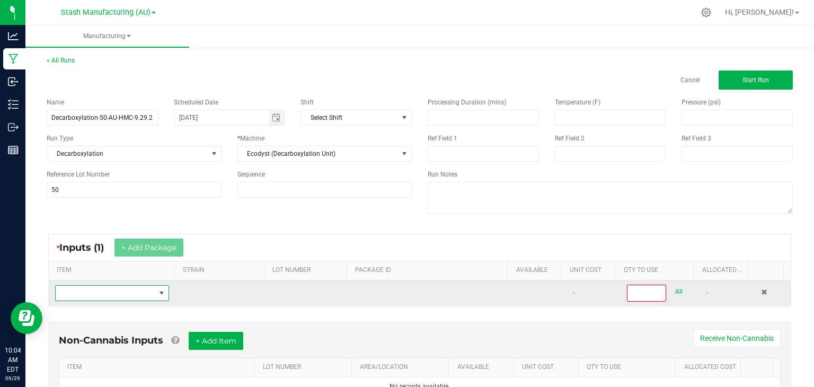
click at [106, 295] on span "NO DATA FOUND" at bounding box center [106, 293] width 100 height 15
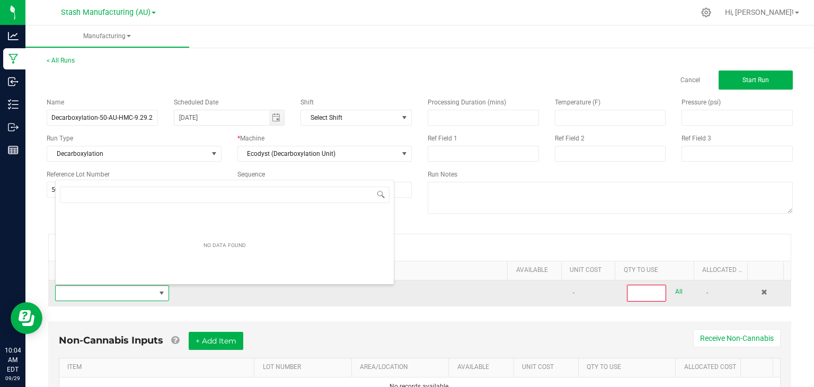
scroll to position [15, 110]
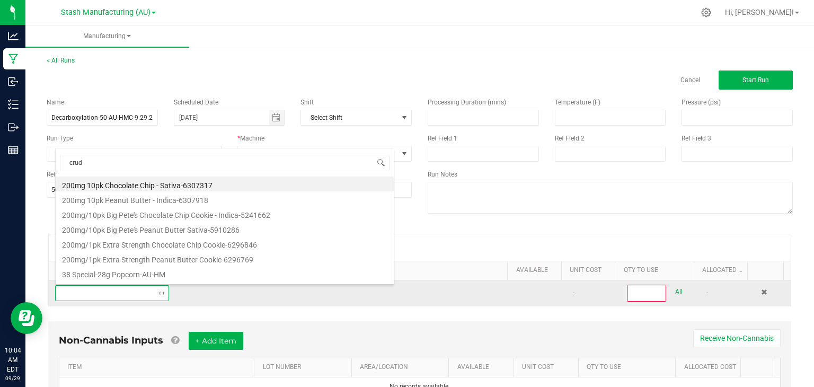
type input "crude"
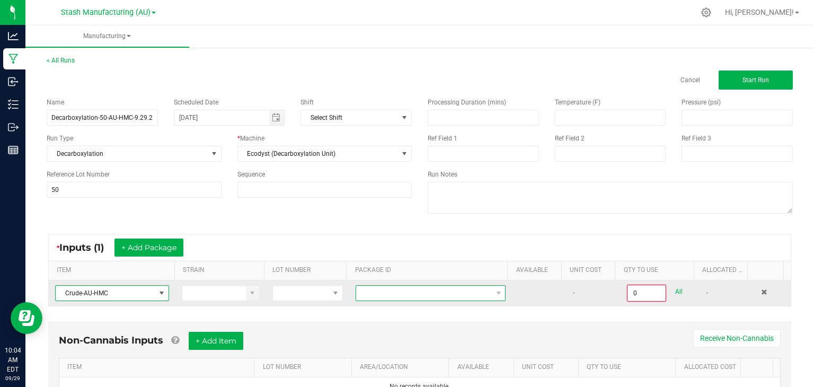
click at [382, 294] on span at bounding box center [424, 293] width 136 height 15
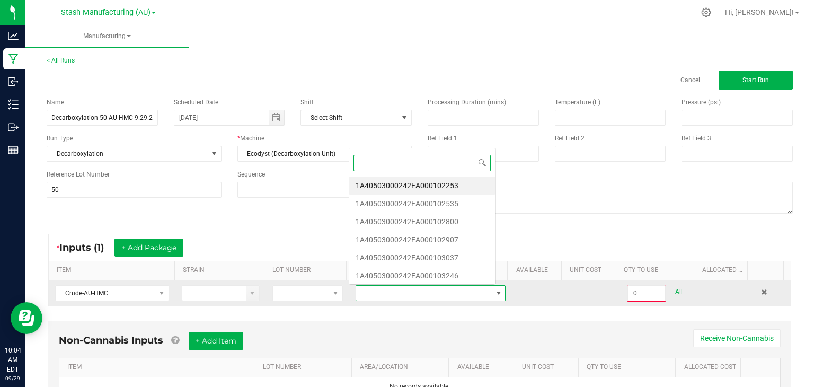
scroll to position [15, 144]
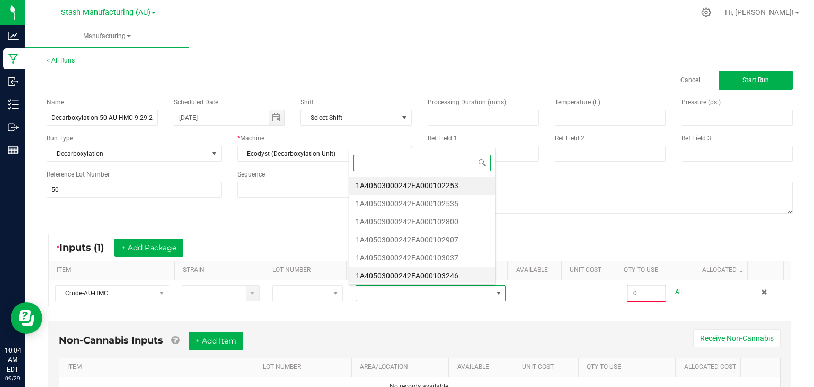
click at [435, 276] on li "1A40503000242EA000103246" at bounding box center [422, 276] width 146 height 18
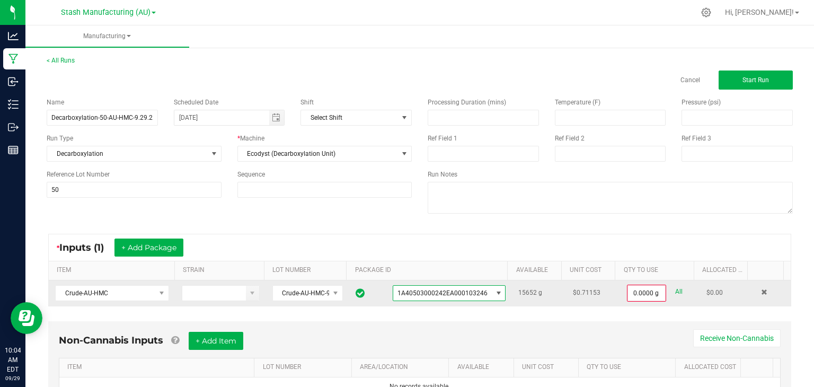
click at [675, 289] on link "All" at bounding box center [678, 292] width 7 height 14
type input "15652.0000 g"
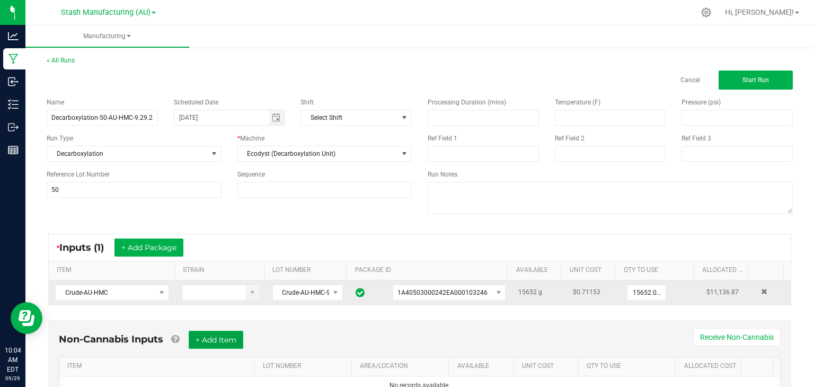
click at [228, 336] on button "+ Add Item" at bounding box center [216, 340] width 55 height 18
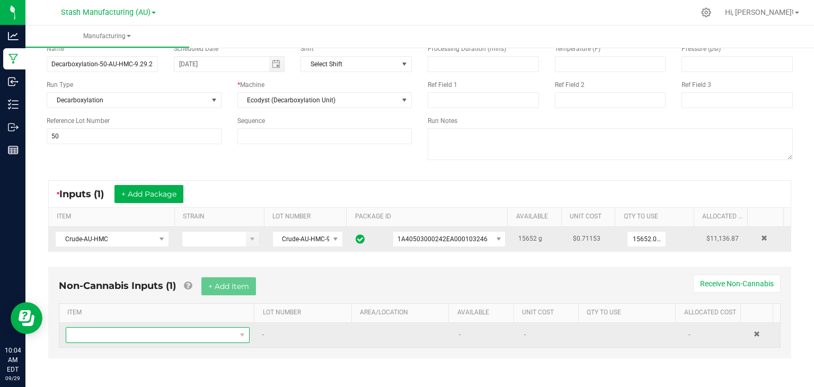
click at [169, 334] on span "NO DATA FOUND" at bounding box center [151, 335] width 170 height 15
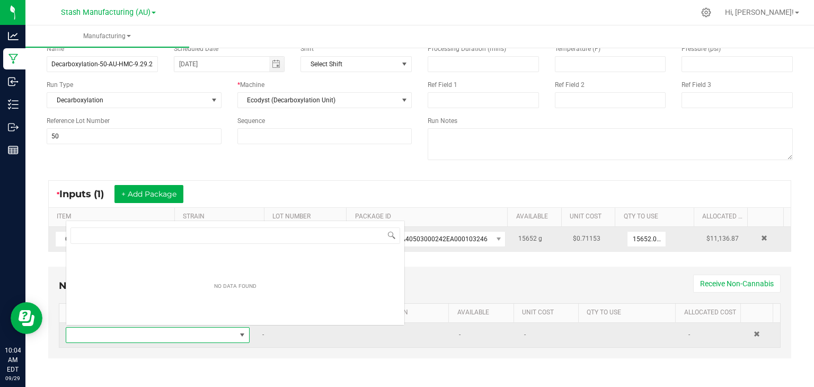
scroll to position [15, 177]
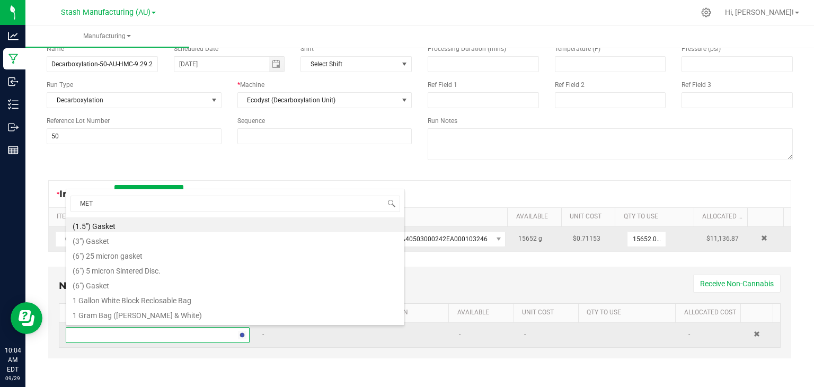
type input "METR"
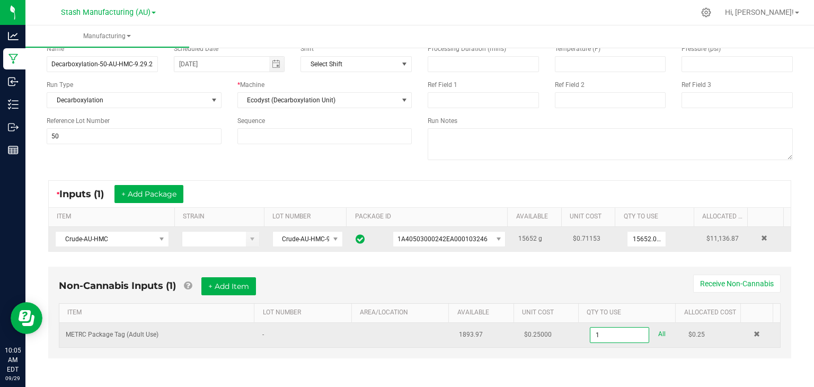
type input "1 ea"
click at [388, 277] on div "Non-Cannabis Inputs (1) + Add Item Receive Non-Cannabis" at bounding box center [420, 290] width 722 height 26
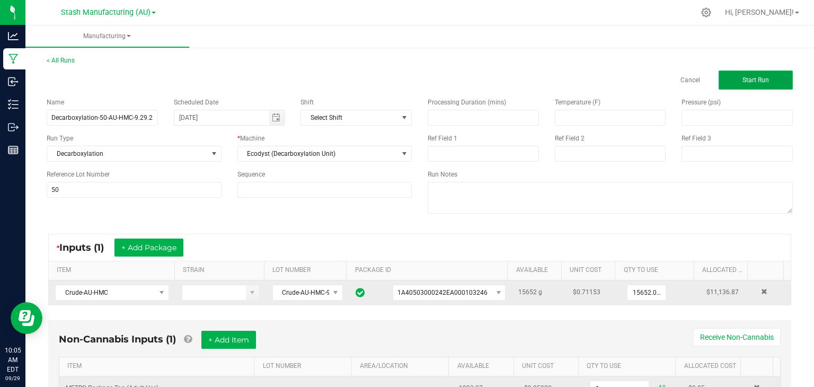
click at [761, 75] on button "Start Run" at bounding box center [756, 80] width 74 height 19
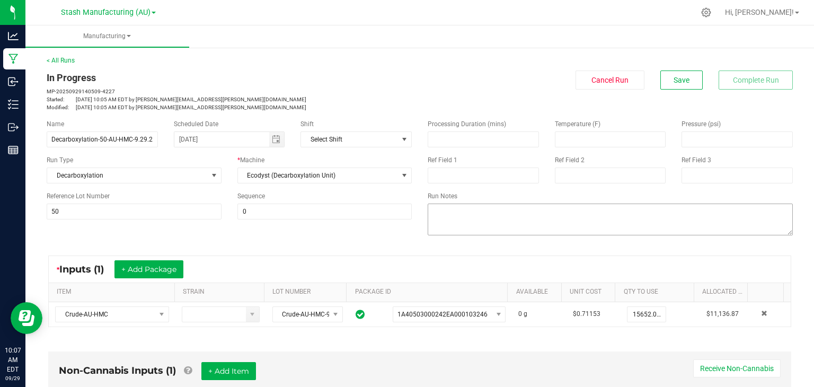
scroll to position [270, 0]
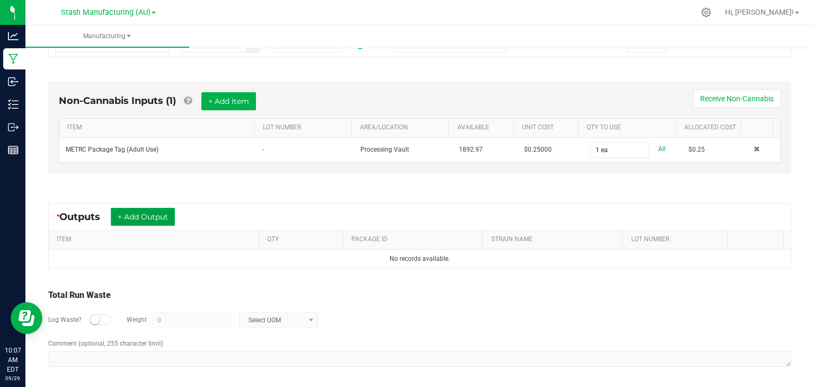
click at [160, 214] on button "+ Add Output" at bounding box center [143, 217] width 64 height 18
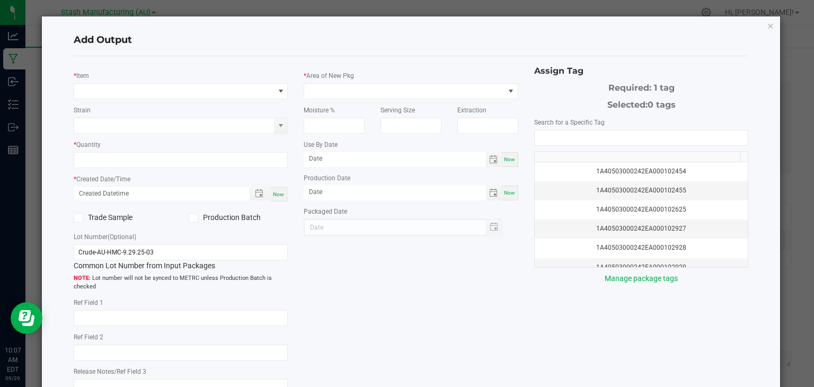
type input "[DATE]"
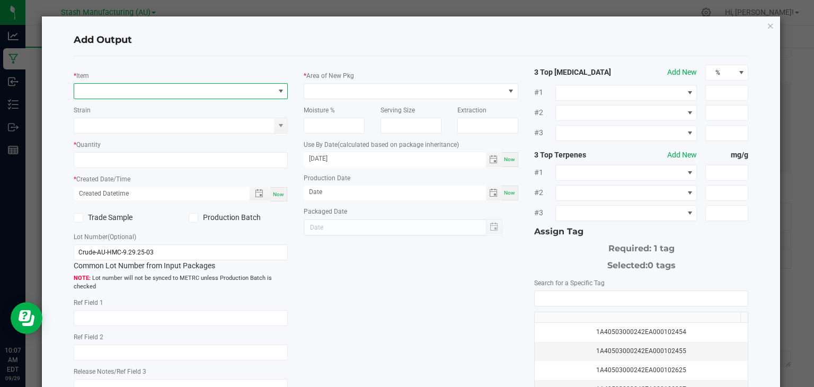
click at [174, 96] on span "NO DATA FOUND" at bounding box center [174, 91] width 200 height 15
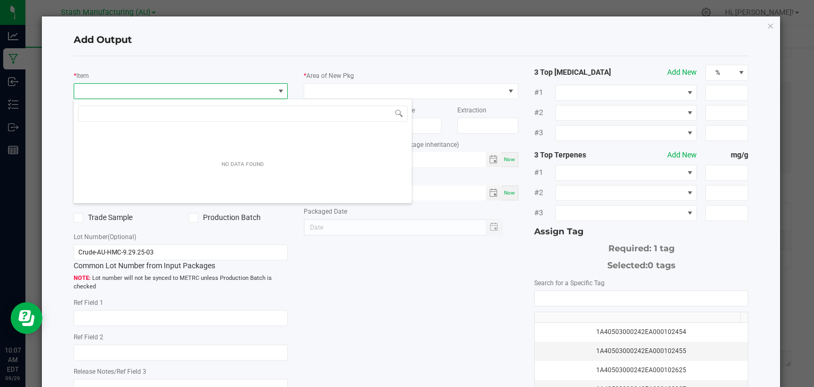
scroll to position [15, 212]
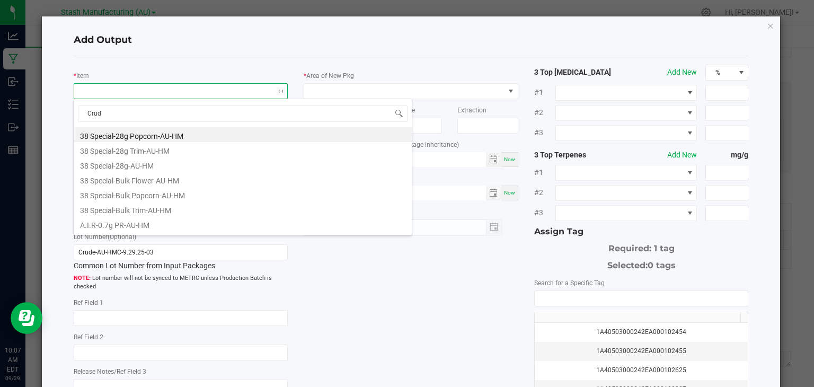
type input "Crude"
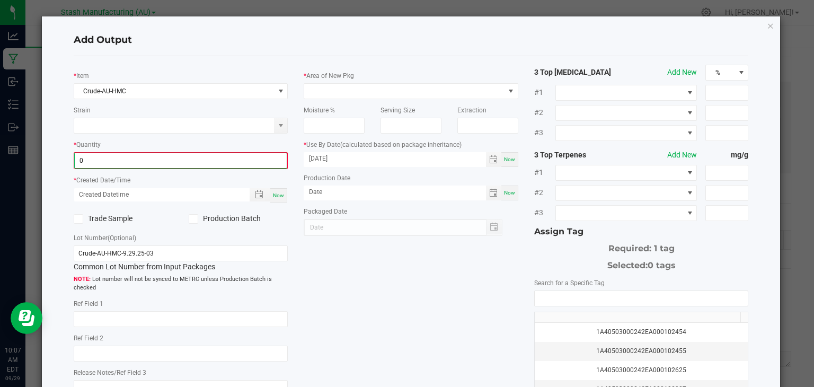
click at [130, 164] on input "0" at bounding box center [181, 160] width 213 height 15
type input "13137.0000 g"
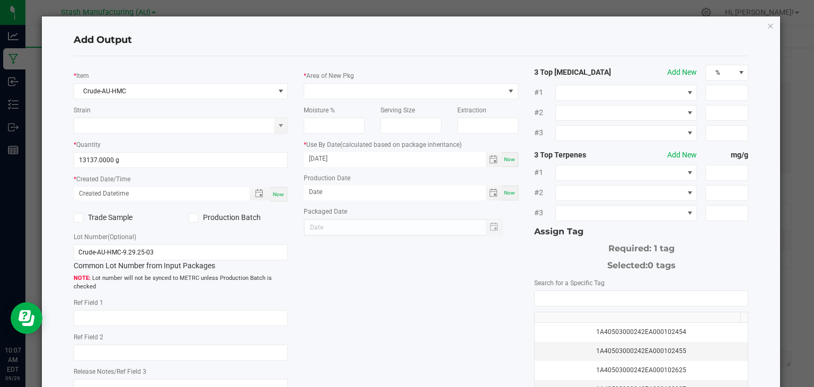
click at [284, 194] on div "Now" at bounding box center [278, 194] width 17 height 14
type input "[DATE] 10:07 AM"
type input "[DATE]"
click at [242, 214] on label "Production Batch" at bounding box center [238, 217] width 99 height 11
click at [0, 0] on input "Production Batch" at bounding box center [0, 0] width 0 height 0
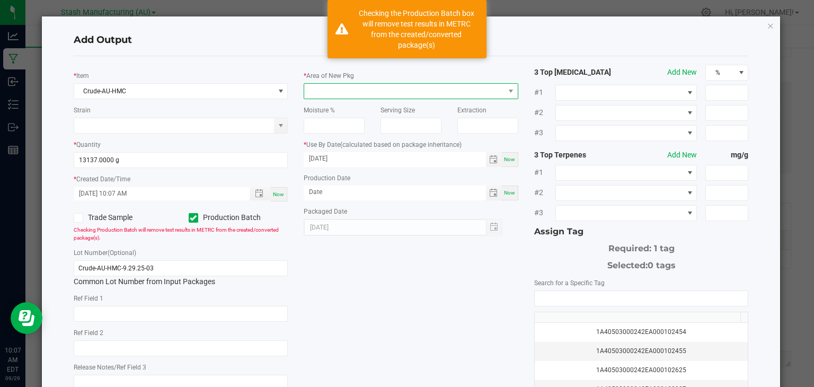
click at [358, 89] on span at bounding box center [404, 91] width 200 height 15
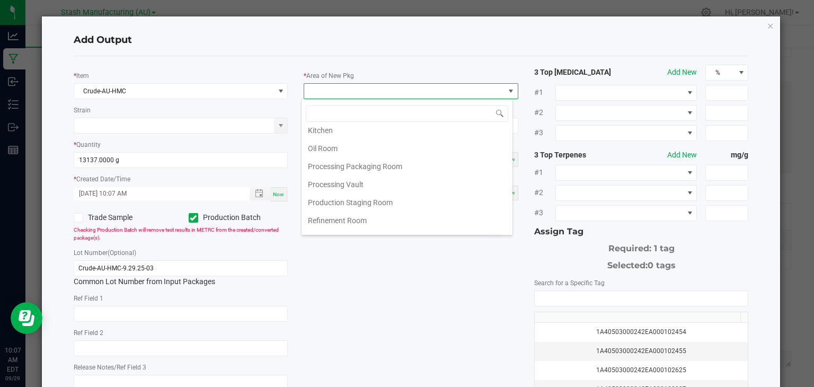
scroll to position [169, 0]
click at [332, 195] on li "Refinement Room" at bounding box center [407, 202] width 211 height 18
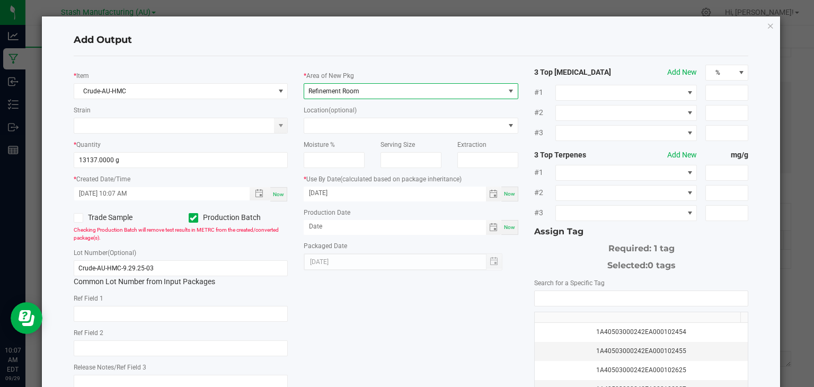
click at [502, 231] on div "Now" at bounding box center [510, 227] width 17 height 15
type input "[DATE]"
click at [655, 293] on input "NO DATA FOUND" at bounding box center [642, 298] width 214 height 15
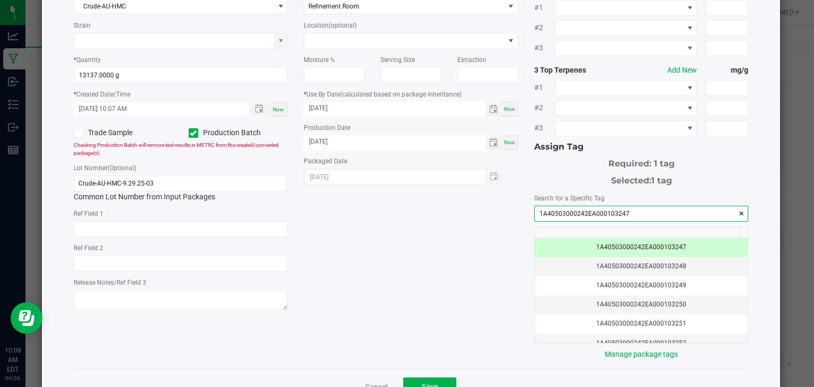
scroll to position [117, 0]
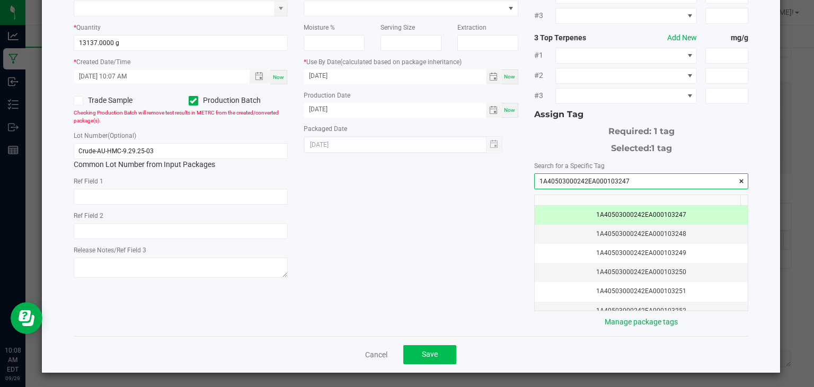
type input "1A40503000242EA000103247"
click at [426, 350] on span "Save" at bounding box center [430, 354] width 16 height 8
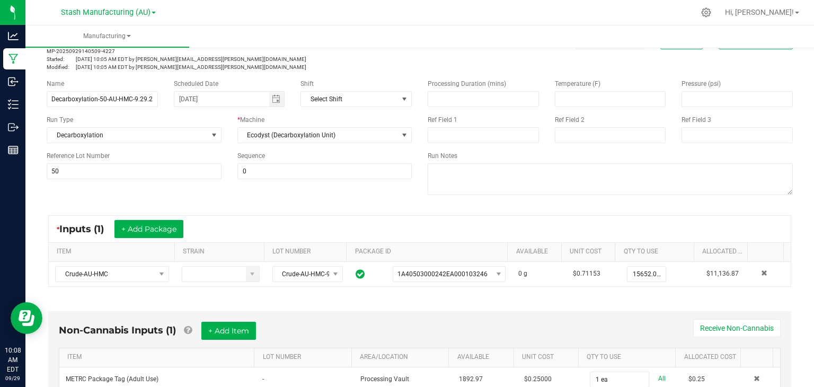
scroll to position [0, 0]
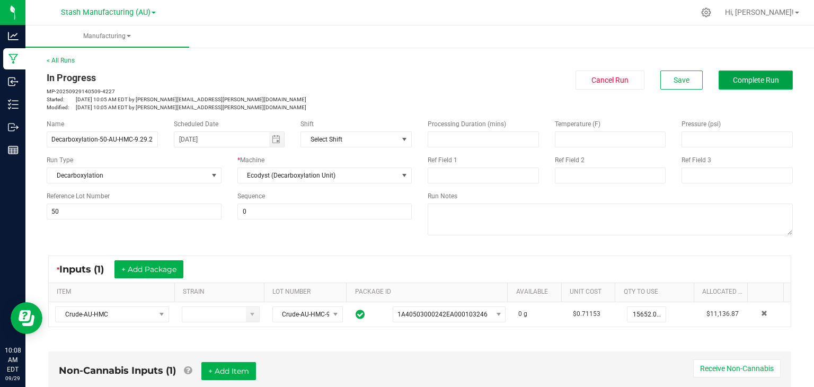
click at [744, 74] on button "Complete Run" at bounding box center [756, 80] width 74 height 19
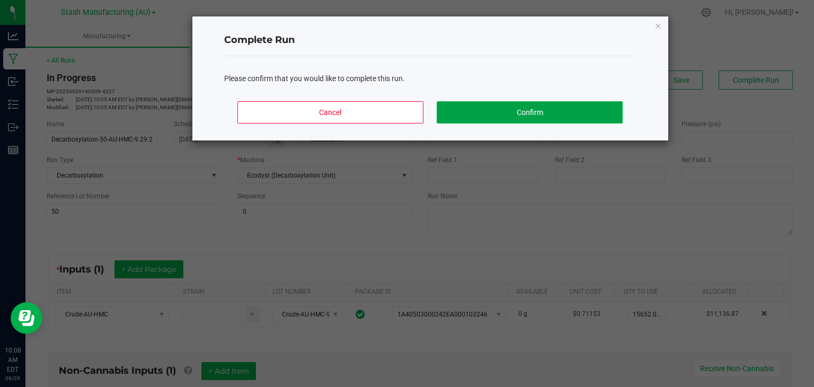
click at [564, 110] on button "Confirm" at bounding box center [530, 112] width 186 height 22
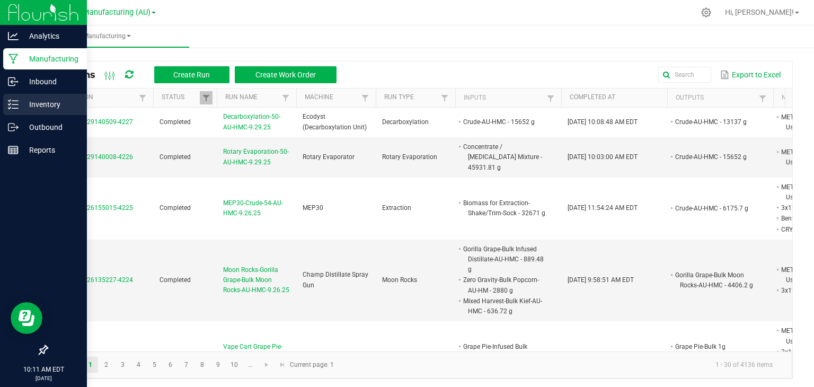
click at [34, 109] on p "Inventory" at bounding box center [51, 104] width 64 height 13
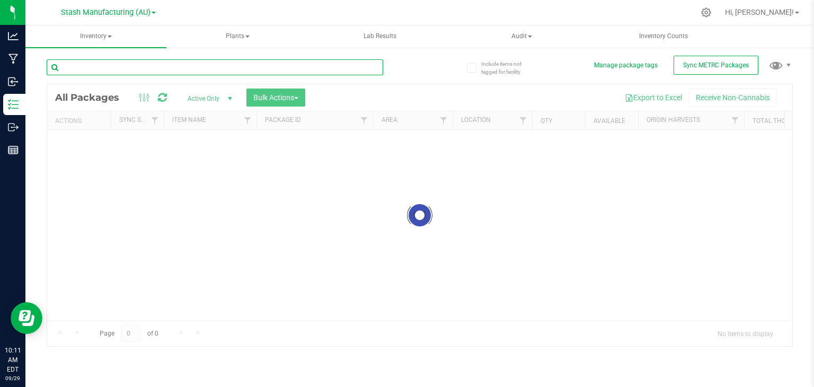
click at [113, 64] on input "text" at bounding box center [215, 67] width 337 height 16
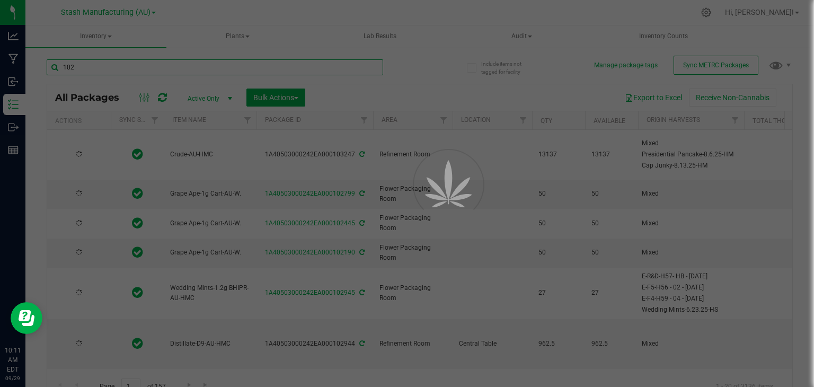
type input "1028"
type input "[DATE]"
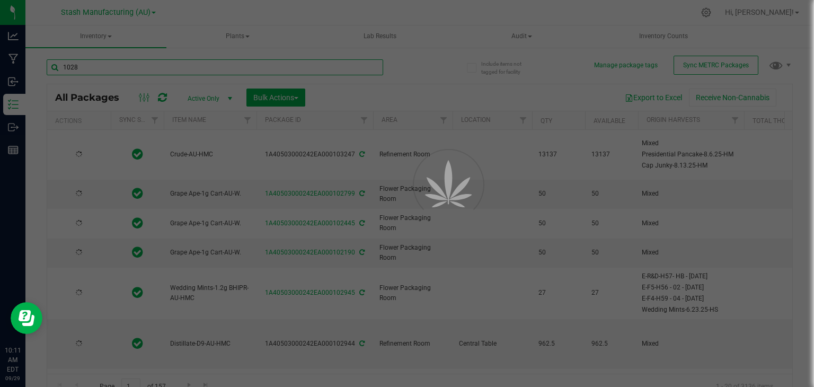
type input "[DATE]"
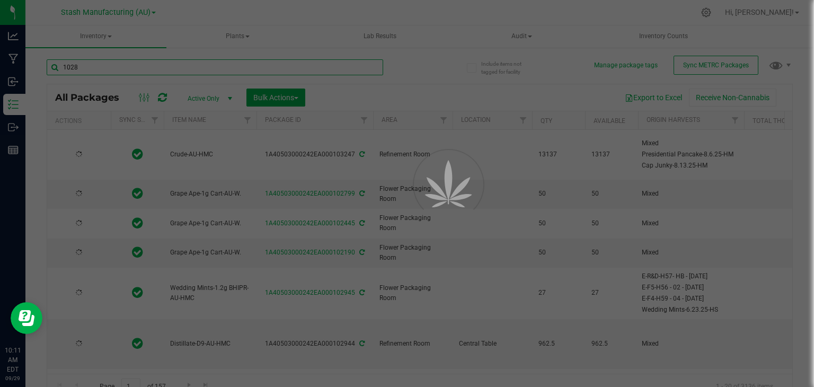
type input "[DATE]"
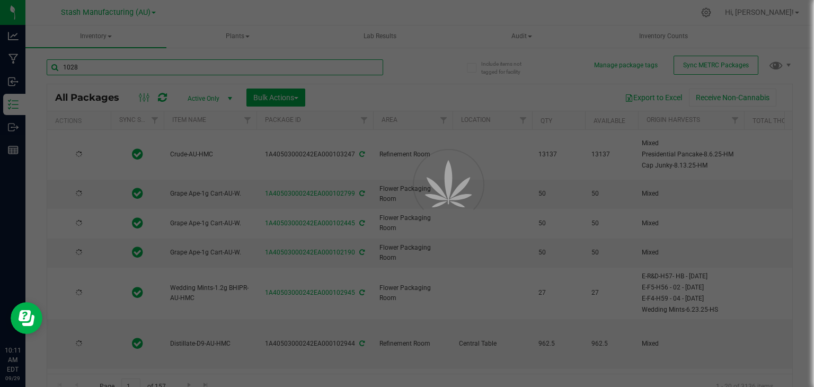
type input "[DATE]"
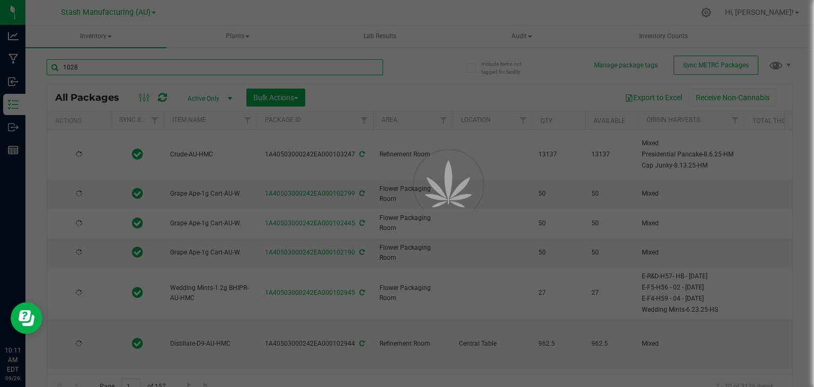
type input "[DATE]"
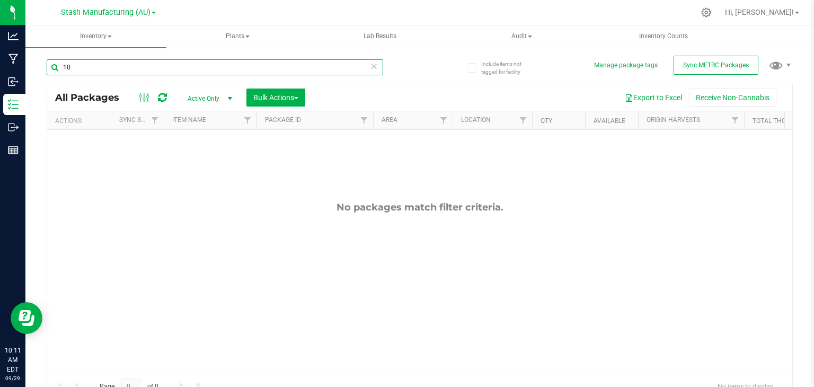
type input "1"
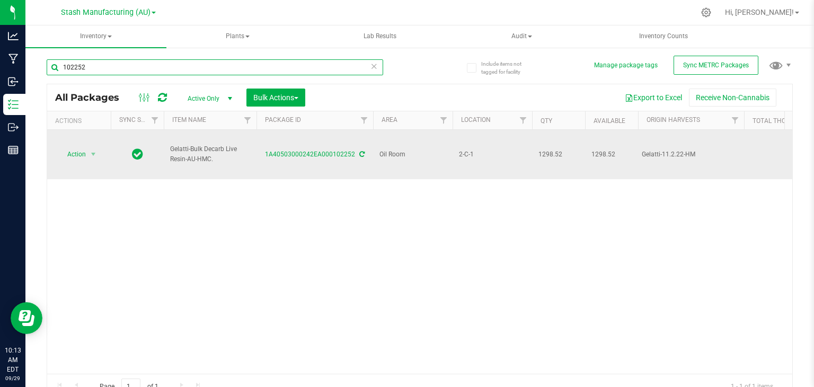
type input "102252"
drag, startPoint x: 225, startPoint y: 154, endPoint x: 165, endPoint y: 136, distance: 62.1
click at [165, 136] on td "Gelatti-Bulk Decarb Live Resin-AU-HMC." at bounding box center [210, 154] width 93 height 49
copy span "Gelatti-Bulk Decarb Live Resin-AU-HMC."
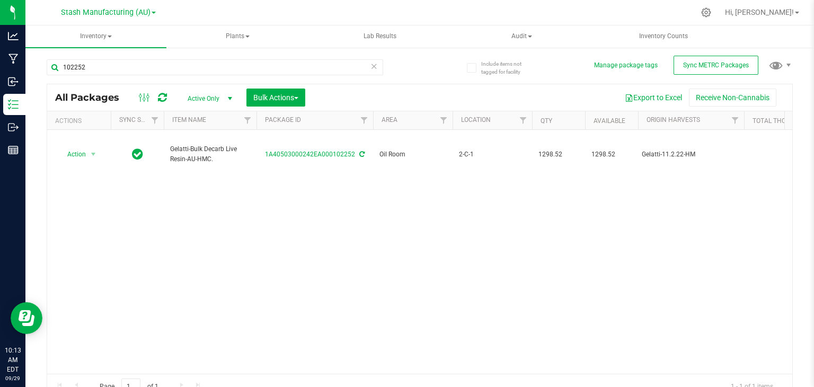
click at [263, 267] on div "Action Action Adjust qty Create package Edit attributes Global inventory Locate…" at bounding box center [419, 252] width 745 height 244
click at [695, 22] on div at bounding box center [442, 12] width 505 height 21
click at [374, 66] on input "102252" at bounding box center [215, 67] width 337 height 16
click at [371, 65] on icon at bounding box center [374, 65] width 7 height 13
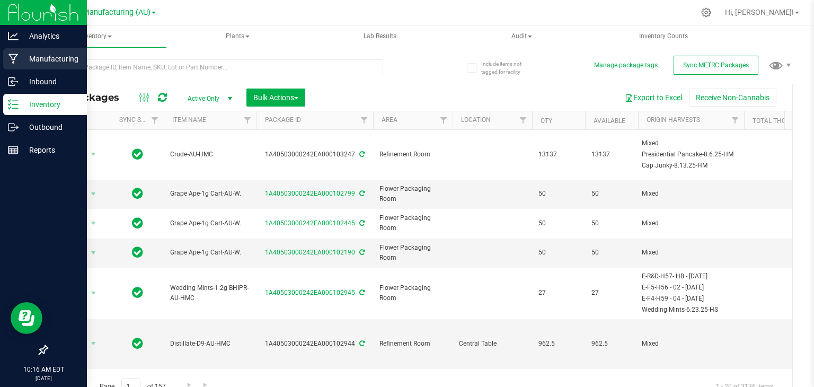
click at [10, 55] on icon at bounding box center [13, 59] width 10 height 10
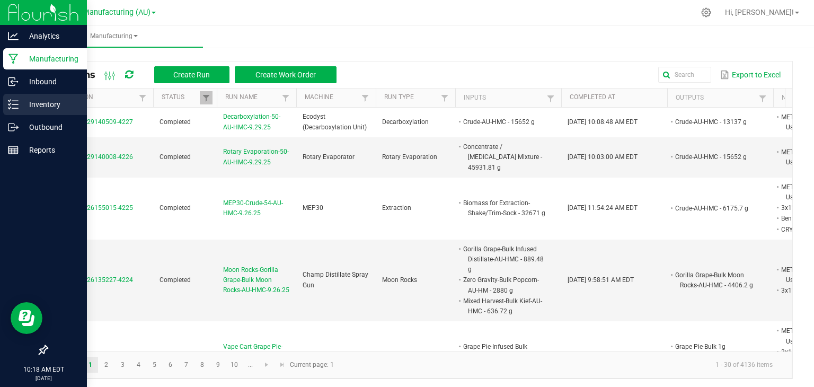
click at [43, 101] on p "Inventory" at bounding box center [51, 104] width 64 height 13
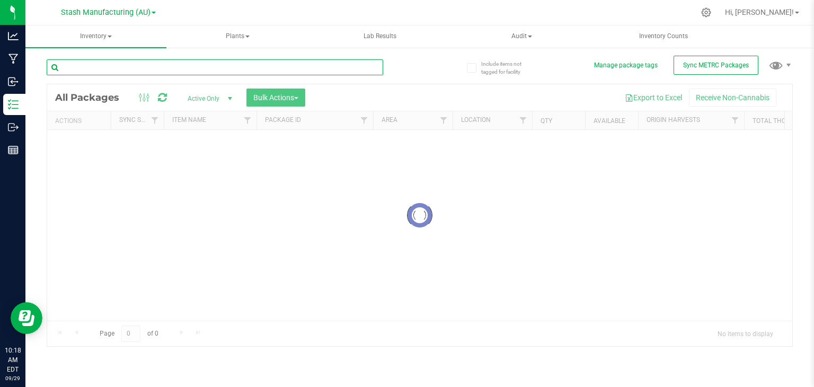
click at [125, 62] on input "text" at bounding box center [215, 67] width 337 height 16
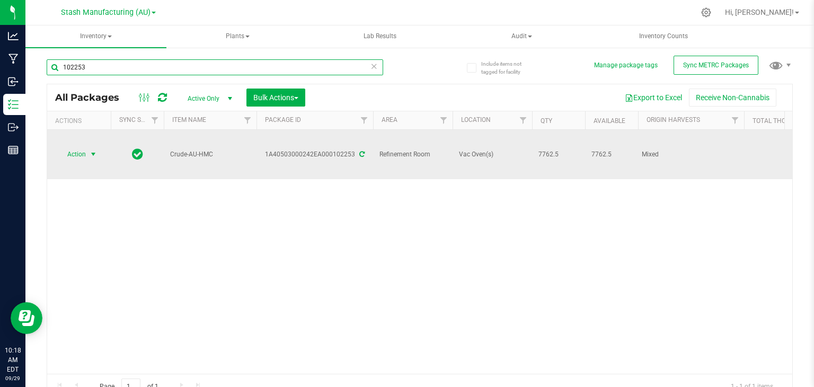
type input "102253"
click at [93, 150] on span "select" at bounding box center [93, 154] width 8 height 8
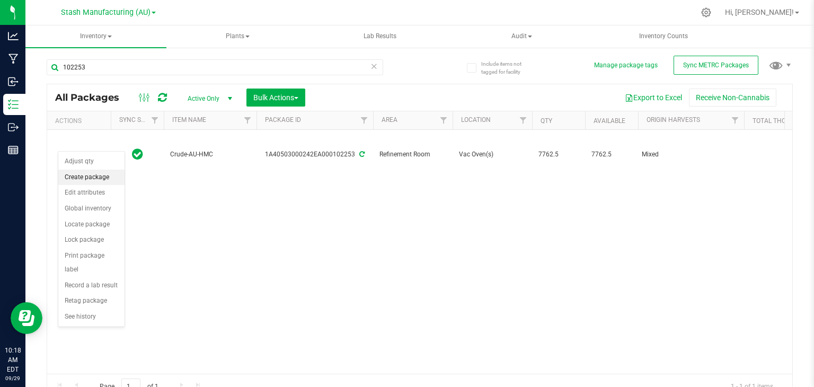
click at [94, 173] on li "Create package" at bounding box center [91, 178] width 66 height 16
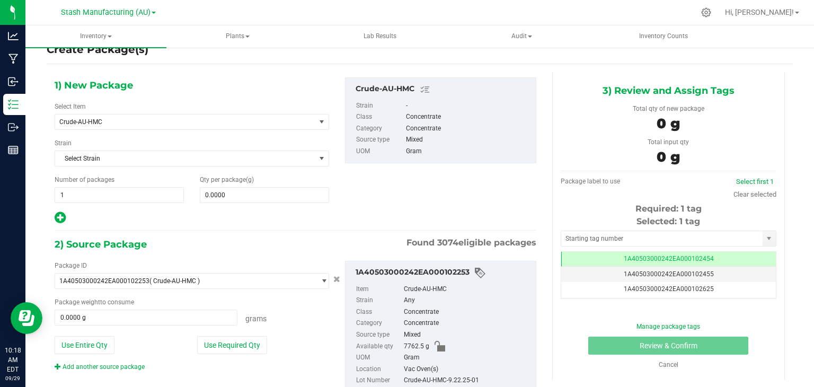
scroll to position [57, 0]
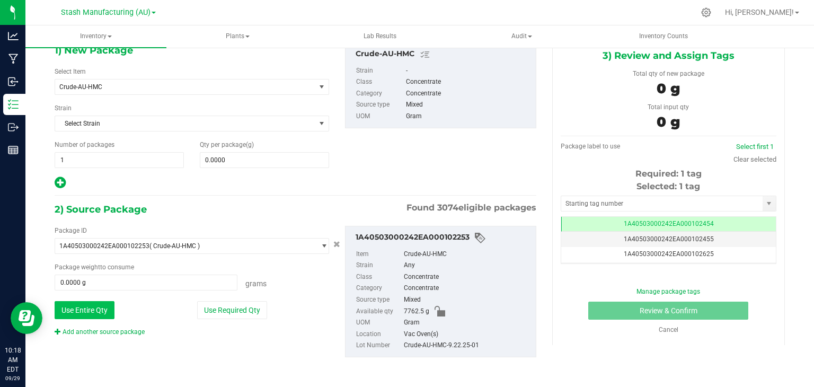
click at [90, 310] on button "Use Entire Qty" at bounding box center [85, 310] width 60 height 18
type input "7762.5000 g"
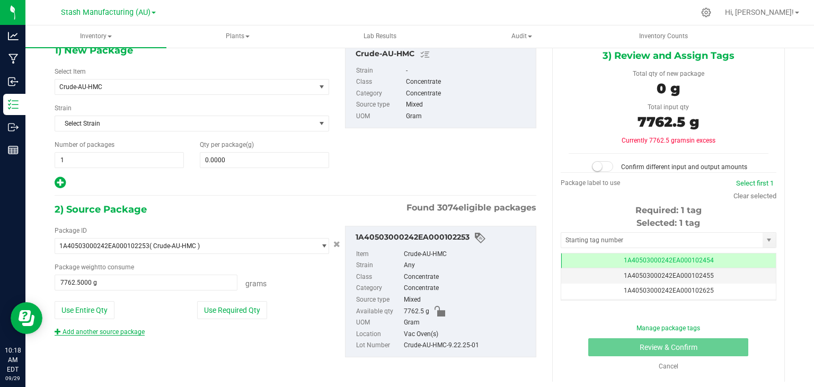
click at [107, 331] on link "Add another source package" at bounding box center [100, 331] width 90 height 7
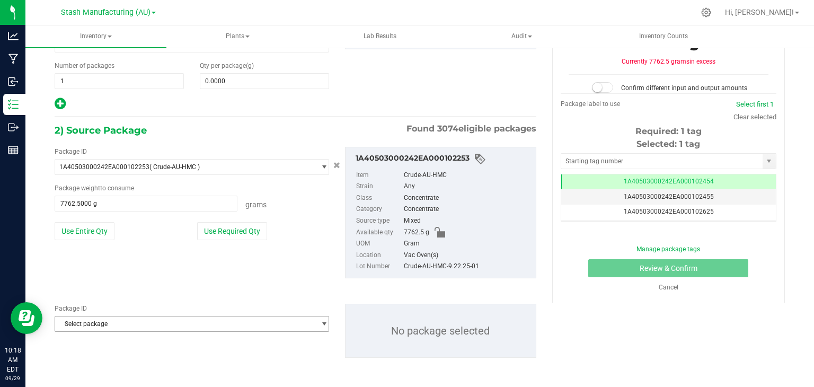
click at [121, 327] on span "Select package" at bounding box center [185, 324] width 260 height 15
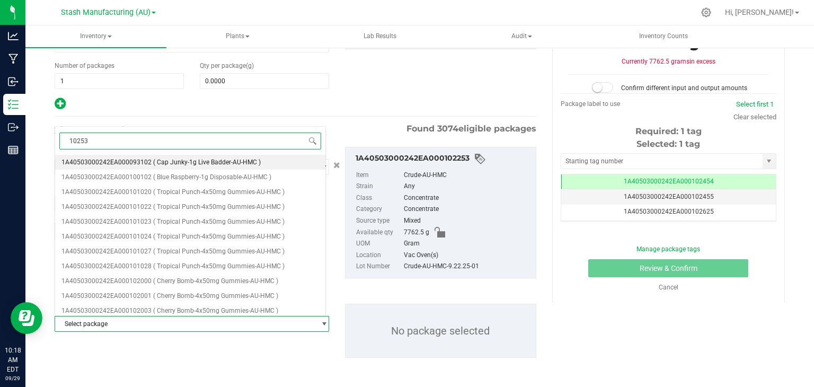
type input "102535"
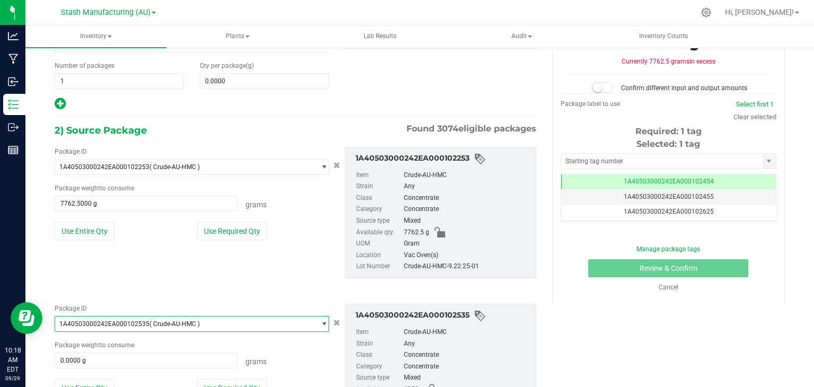
scroll to position [214, 0]
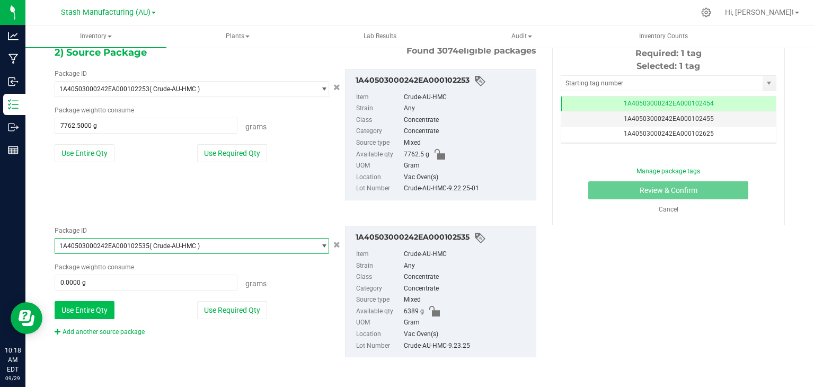
click at [88, 308] on button "Use Entire Qty" at bounding box center [85, 310] width 60 height 18
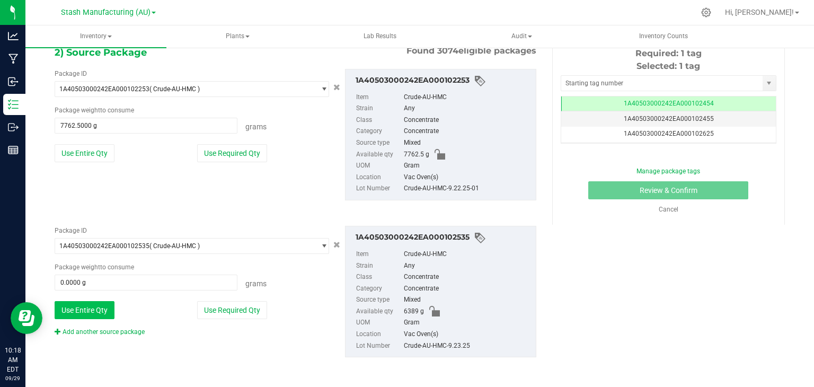
type input "6389.0000 g"
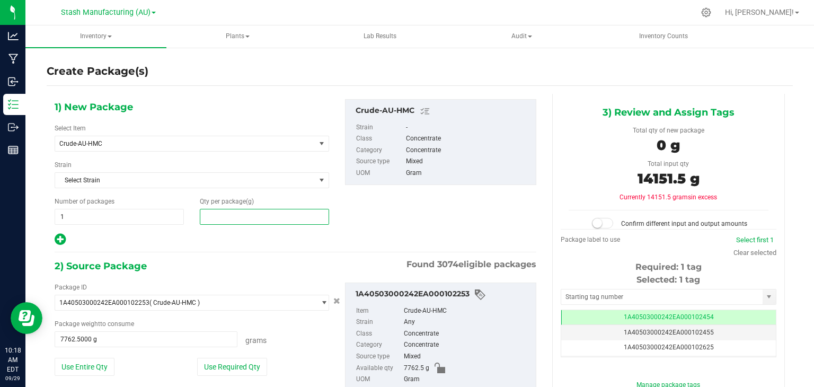
click at [255, 213] on span at bounding box center [264, 217] width 129 height 16
type input "14151.5"
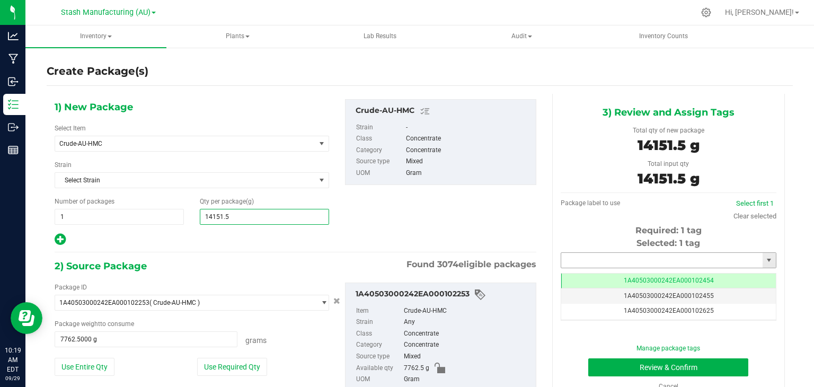
type input "14,151.5000"
click at [587, 256] on input "text" at bounding box center [661, 260] width 201 height 15
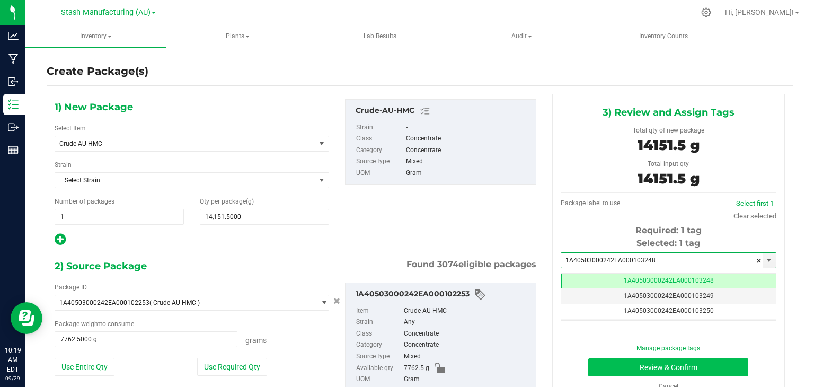
type input "1A40503000242EA000103248"
click at [650, 366] on button "Review & Confirm" at bounding box center [669, 367] width 160 height 18
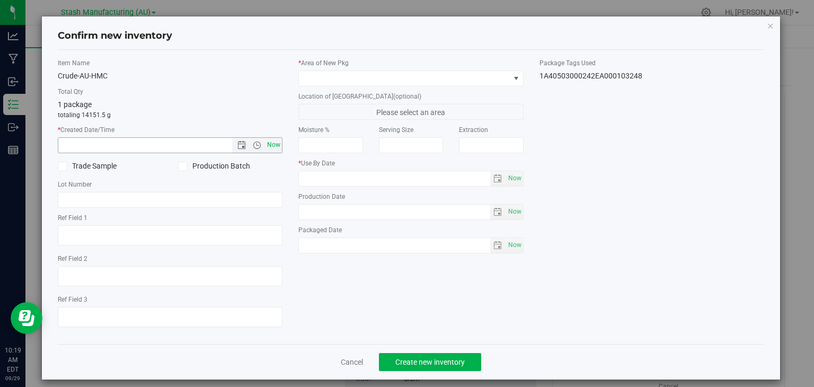
click at [268, 145] on span "Now" at bounding box center [274, 144] width 18 height 15
type input "[DATE] 10:19 AM"
click at [217, 163] on label "Production Batch" at bounding box center [230, 166] width 104 height 11
click at [0, 0] on input "Production Batch" at bounding box center [0, 0] width 0 height 0
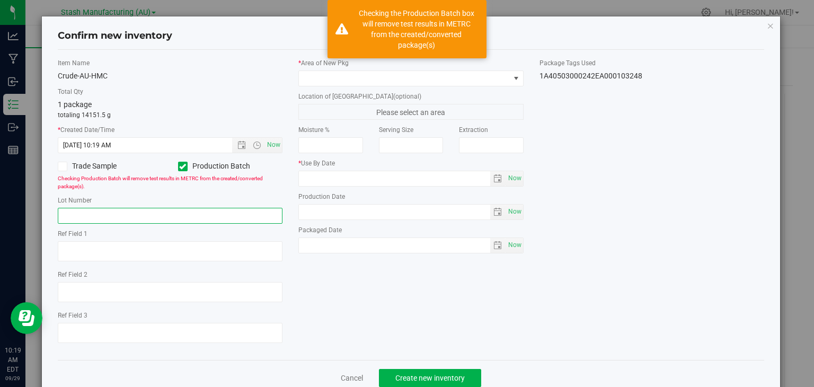
click at [147, 215] on input "text" at bounding box center [170, 216] width 225 height 16
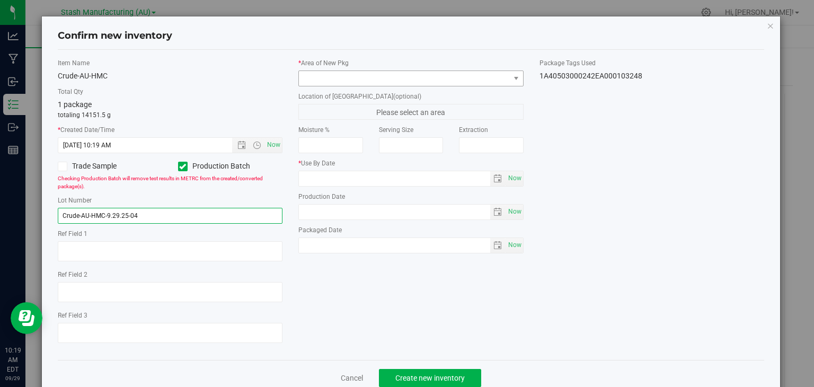
type input "Crude-AU-HMC-9.29.25-04"
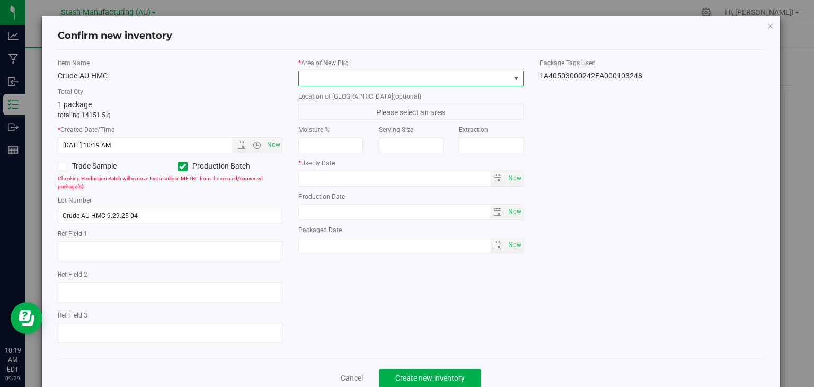
click at [336, 71] on span at bounding box center [411, 79] width 225 height 16
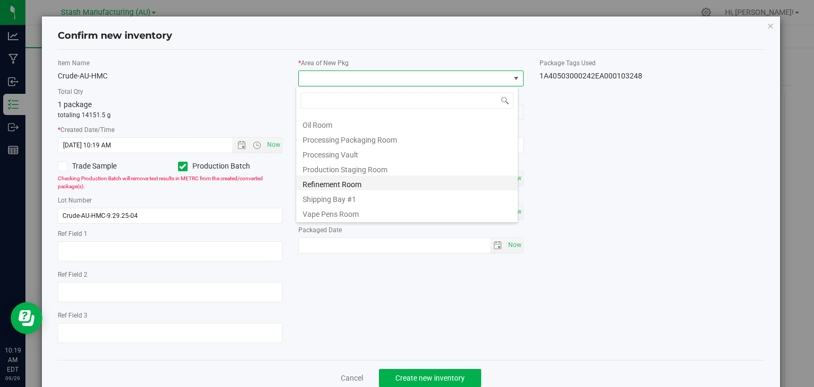
click at [328, 187] on li "Refinement Room" at bounding box center [407, 182] width 222 height 15
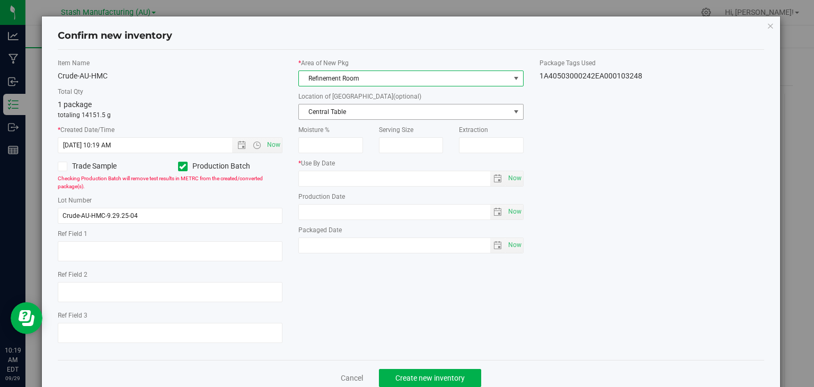
click at [363, 112] on span "Central Table" at bounding box center [404, 111] width 211 height 15
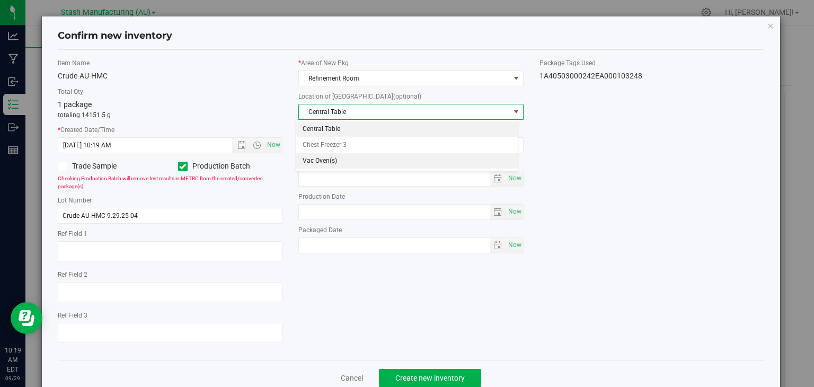
click at [331, 160] on li "Vac Oven(s)" at bounding box center [407, 161] width 222 height 16
click at [511, 181] on span "Now" at bounding box center [515, 178] width 18 height 15
type input "[DATE]"
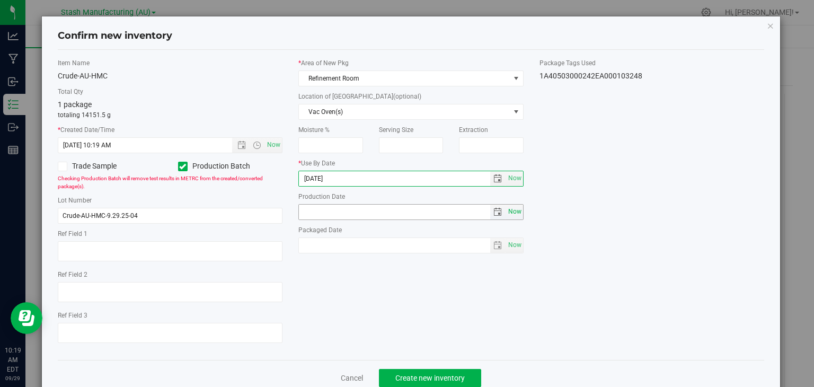
click at [513, 210] on span "Now" at bounding box center [515, 211] width 18 height 15
type input "[DATE]"
click at [316, 175] on input "[DATE]" at bounding box center [394, 178] width 191 height 15
type input "[DATE]"
click at [445, 324] on div "Item Name Crude-AU-HMC Total Qty 1 package totaling 14151.5 g * Created Date/Ti…" at bounding box center [411, 204] width 723 height 293
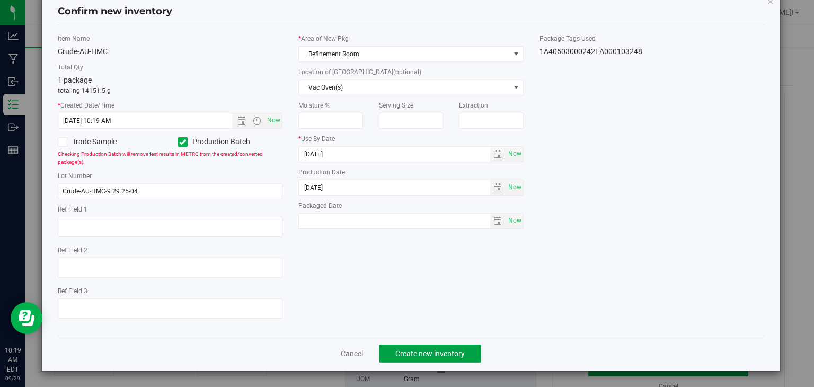
click at [432, 352] on span "Create new inventory" at bounding box center [430, 353] width 69 height 8
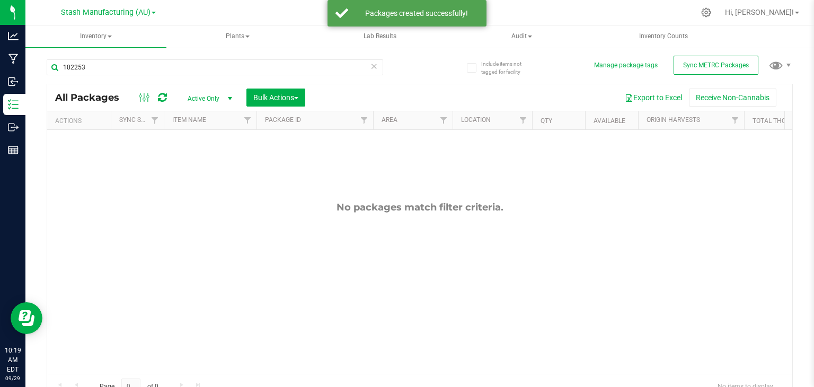
click at [371, 66] on icon at bounding box center [374, 65] width 7 height 13
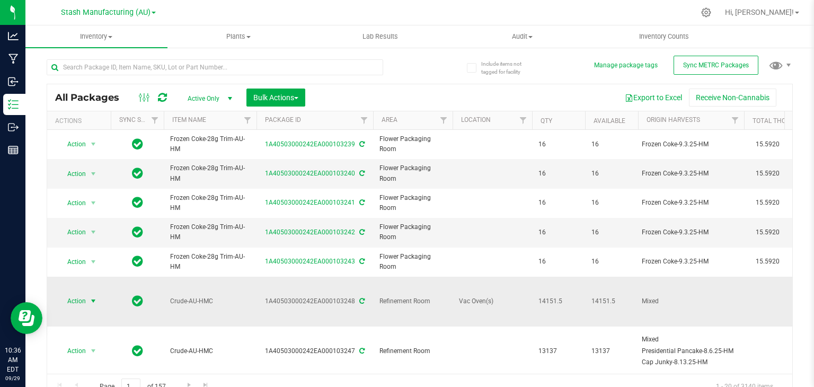
click at [90, 297] on span "select" at bounding box center [93, 301] width 8 height 8
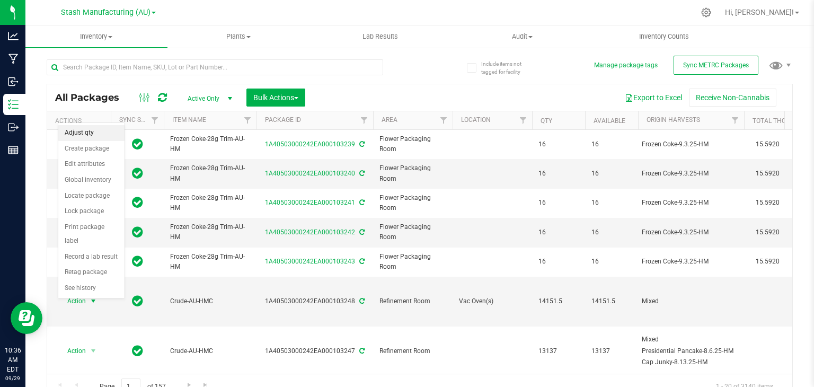
click at [79, 131] on li "Adjust qty" at bounding box center [91, 133] width 66 height 16
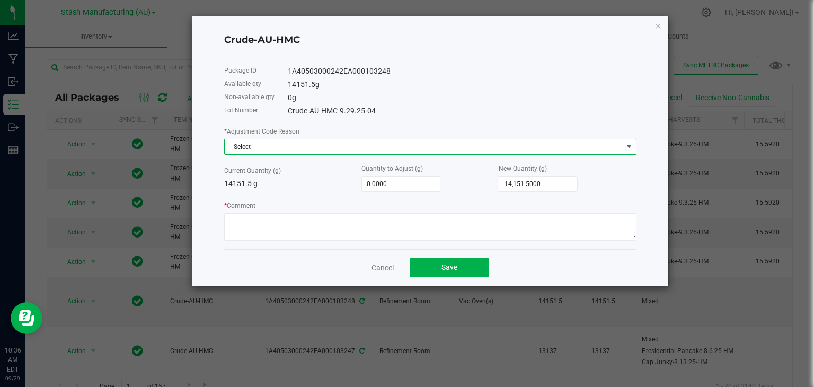
click at [546, 150] on span "Select" at bounding box center [424, 146] width 398 height 15
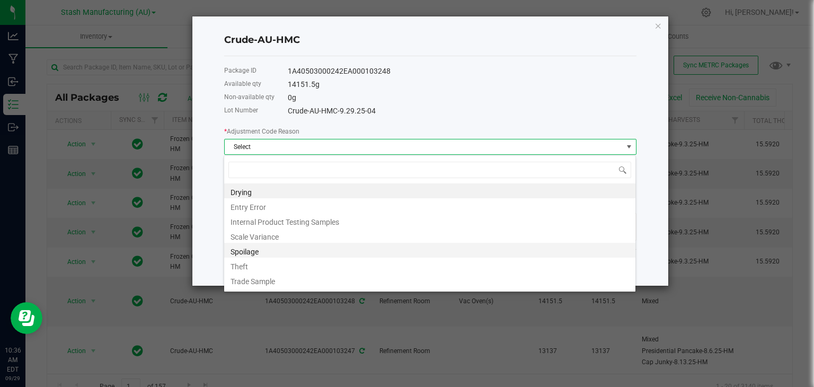
scroll to position [13, 0]
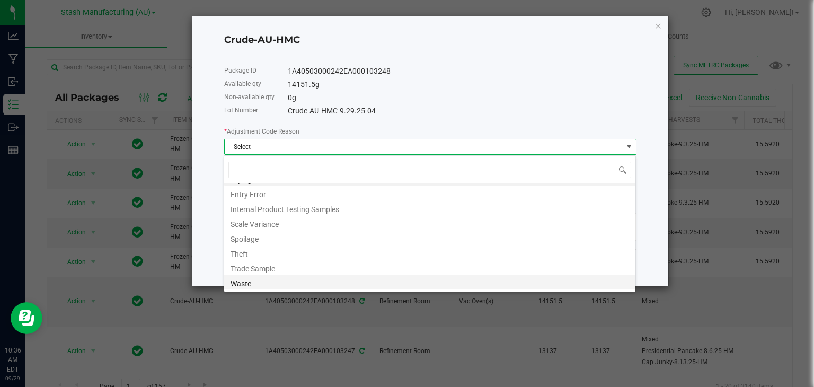
click at [253, 288] on li "Waste" at bounding box center [429, 282] width 411 height 15
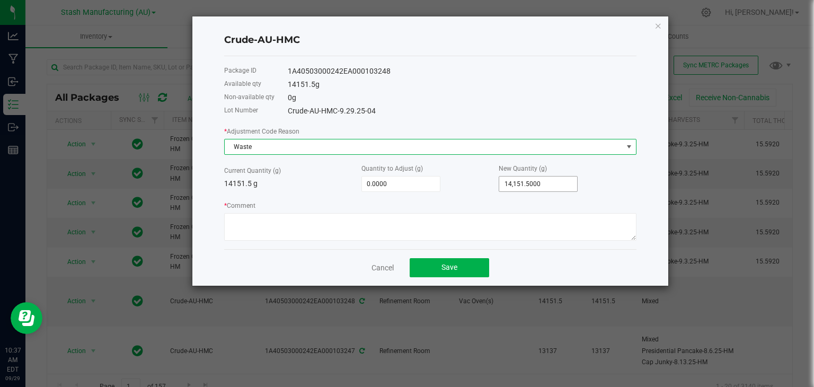
type input "14151.5"
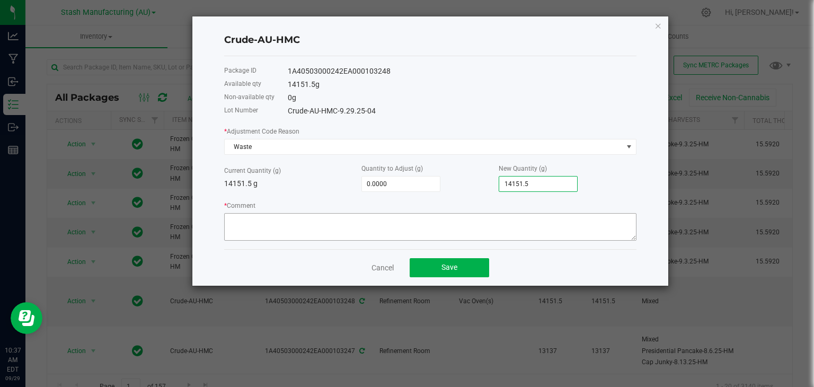
type input "-14,150.5000"
type input "1"
type input "-14,141.5000"
type input "10"
type input "-14,049.5000"
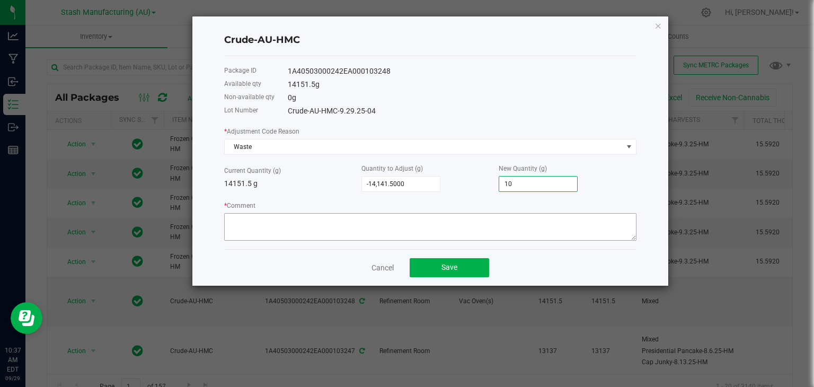
type input "102"
type input "-13,127.5000"
type input "1024"
type input "-3,910.5000"
type input "10241."
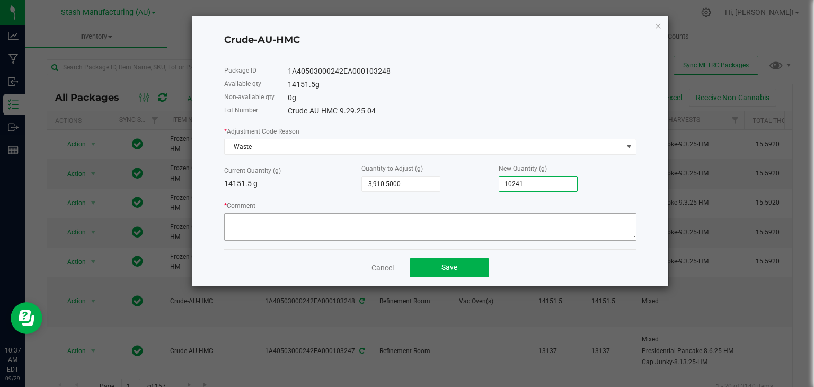
type input "-3,909.8000"
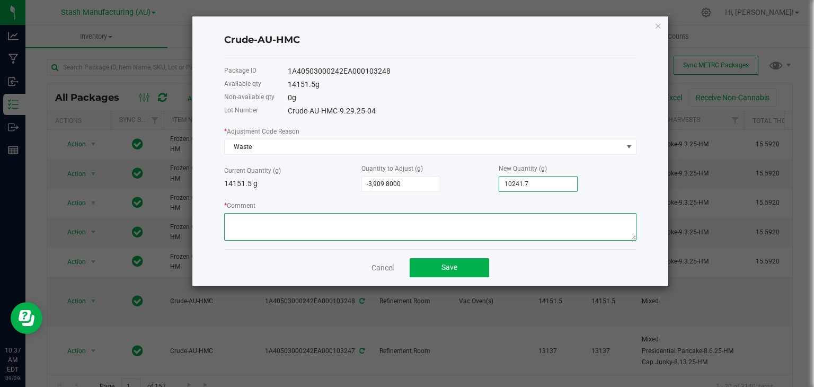
type input "10,241.7000"
click at [401, 215] on textarea "* Comment" at bounding box center [430, 227] width 413 height 28
drag, startPoint x: 401, startPoint y: 215, endPoint x: 216, endPoint y: 233, distance: 186.0
click at [216, 233] on div "Crude-AU-HMC Package ID 1A40503000242EA000103248 Available qty 14151.5 g Non-av…" at bounding box center [430, 150] width 476 height 269
type textarea "Hydrocarbon purge loss."
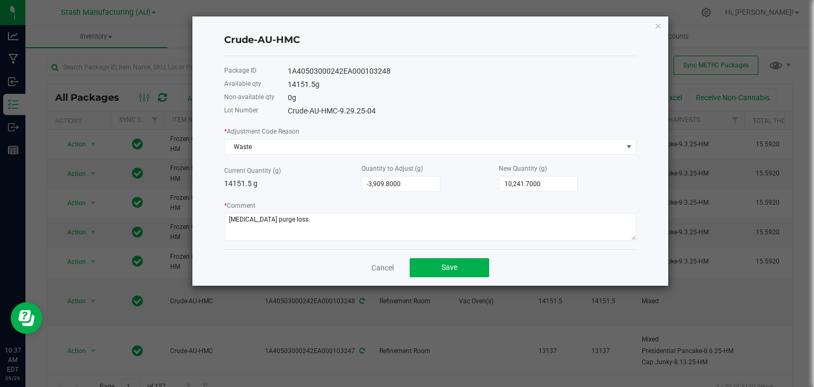
click at [288, 264] on div "Cancel Save" at bounding box center [430, 267] width 413 height 37
click at [466, 268] on button "Save" at bounding box center [450, 267] width 80 height 19
